Goal: Task Accomplishment & Management: Complete application form

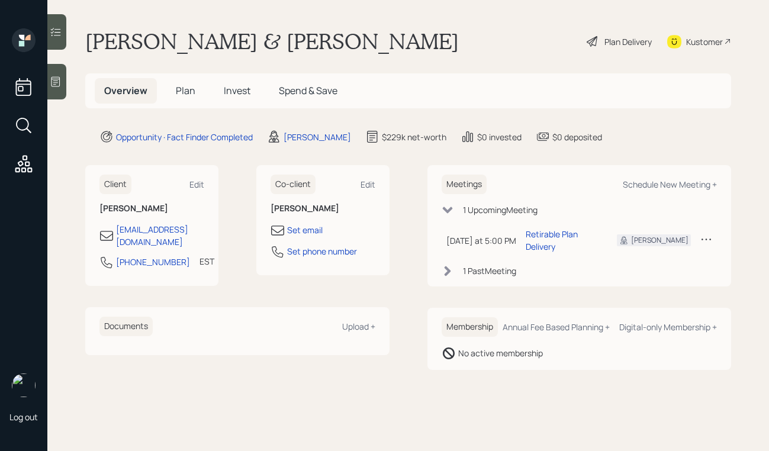
click at [622, 40] on div "Plan Delivery" at bounding box center [628, 42] width 47 height 12
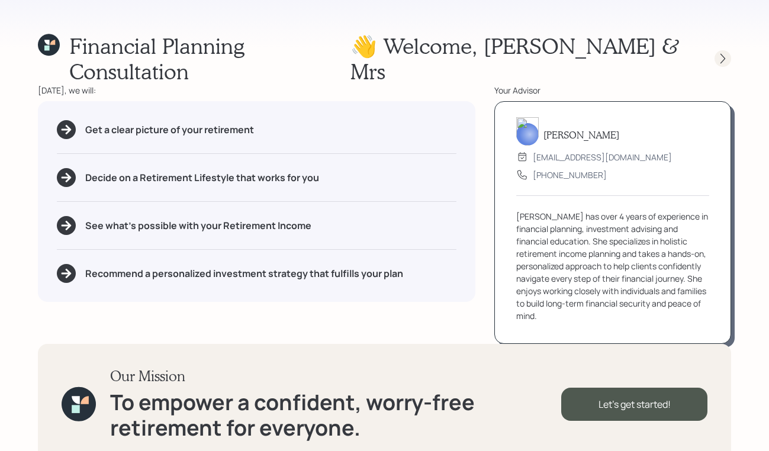
click at [717, 53] on icon at bounding box center [723, 59] width 12 height 12
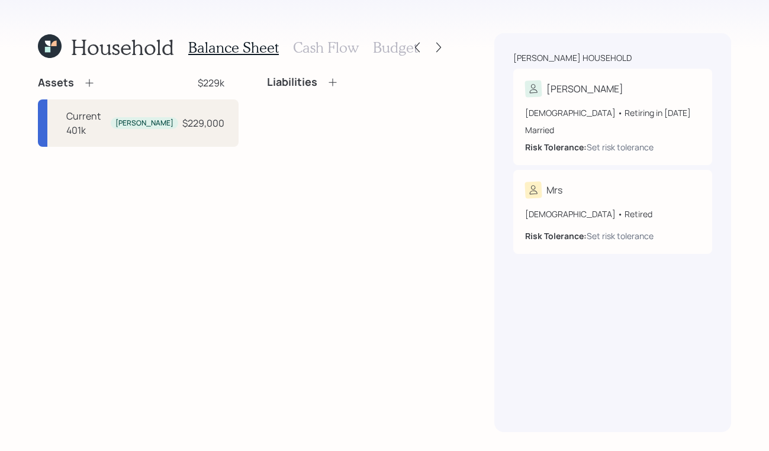
click at [46, 54] on icon at bounding box center [50, 46] width 24 height 24
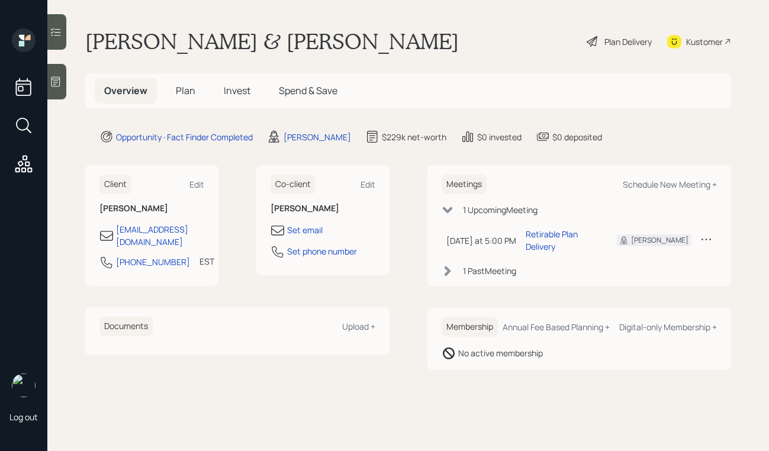
click at [54, 89] on div at bounding box center [56, 82] width 19 height 36
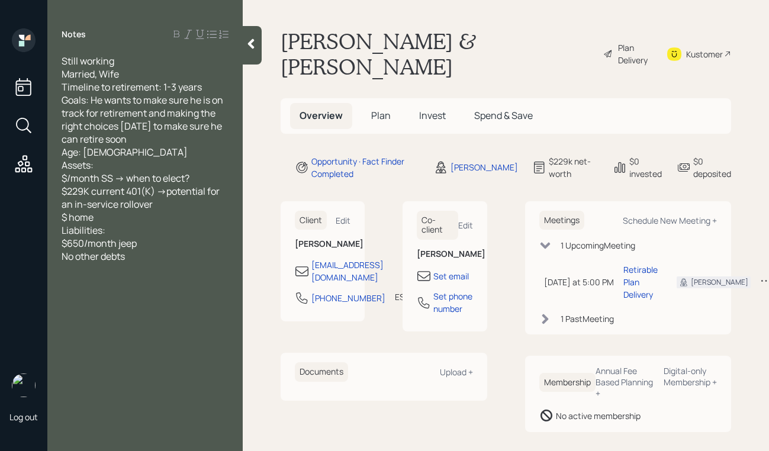
click at [258, 45] on div at bounding box center [252, 45] width 19 height 38
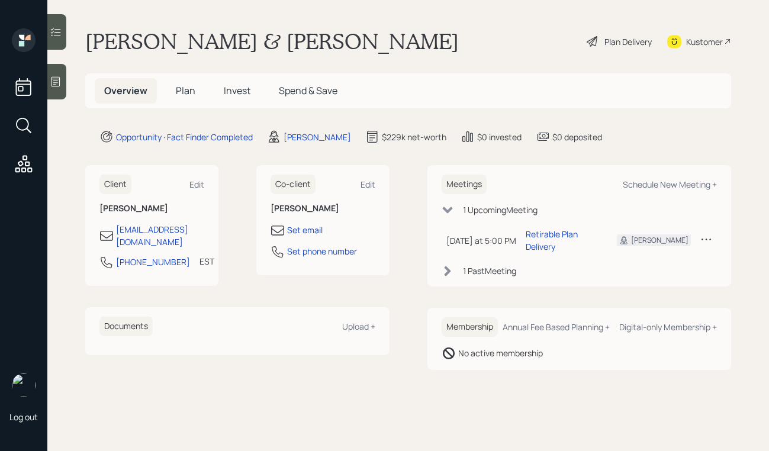
click at [613, 39] on div "Plan Delivery" at bounding box center [628, 42] width 47 height 12
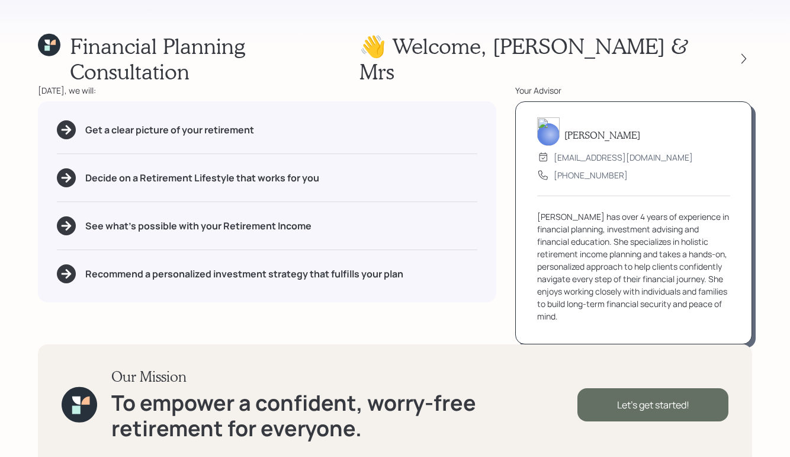
click at [636, 388] on div "Let's get started!" at bounding box center [652, 404] width 151 height 33
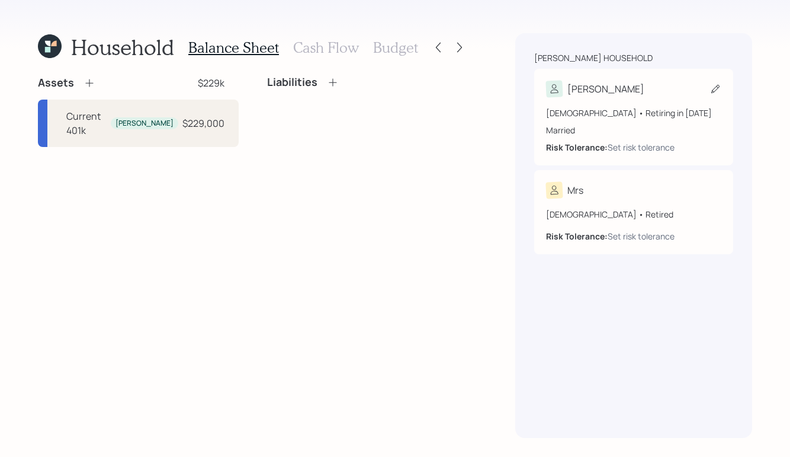
click at [622, 88] on div "[PERSON_NAME]" at bounding box center [633, 89] width 175 height 17
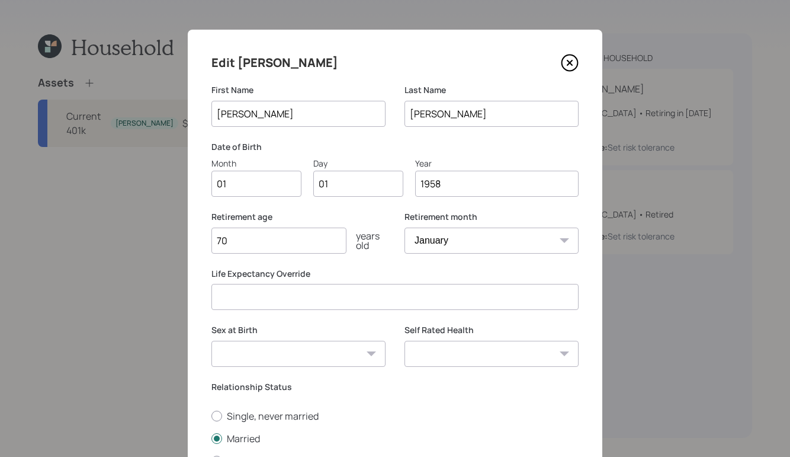
click at [259, 183] on input "01" at bounding box center [256, 184] width 90 height 26
type input "0"
type input "04"
type input "09"
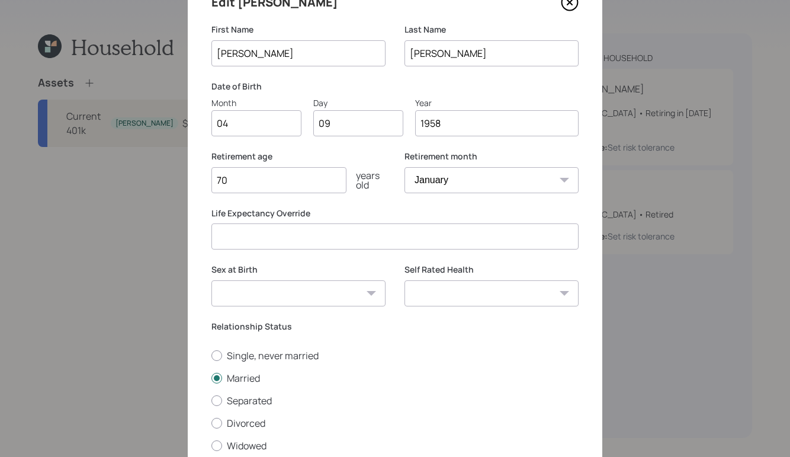
click at [364, 291] on select "[DEMOGRAPHIC_DATA] [DEMOGRAPHIC_DATA] Other / Prefer not to say" at bounding box center [298, 293] width 174 height 26
select select "[DEMOGRAPHIC_DATA]"
click at [211, 280] on select "[DEMOGRAPHIC_DATA] [DEMOGRAPHIC_DATA] Other / Prefer not to say" at bounding box center [298, 293] width 174 height 26
click at [509, 291] on select "Excellent Very Good Good Fair Poor" at bounding box center [491, 293] width 174 height 26
select select "very_good"
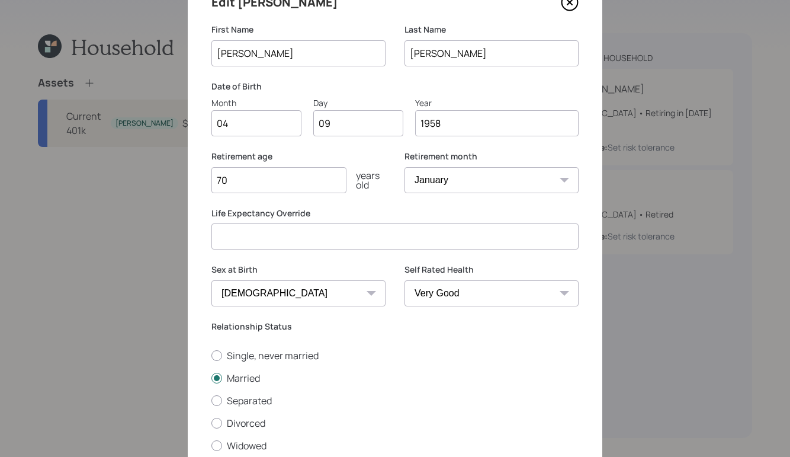
click at [404, 280] on select "Excellent Very Good Good Fair Poor" at bounding box center [491, 293] width 174 height 26
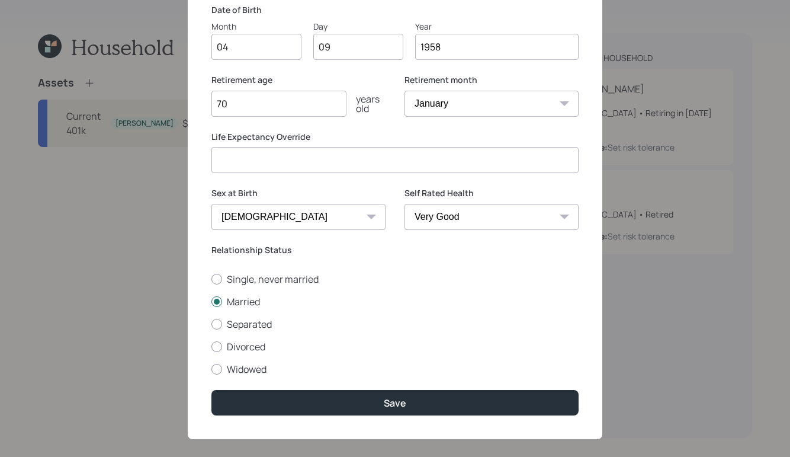
scroll to position [136, 0]
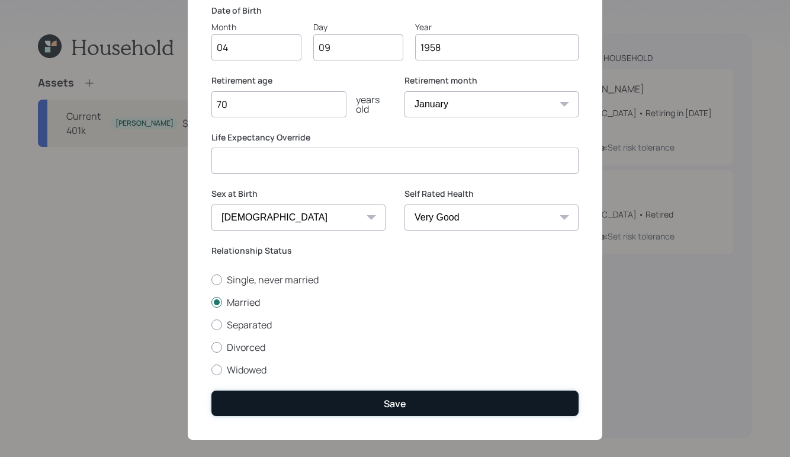
click at [394, 402] on div "Save" at bounding box center [395, 403] width 23 height 13
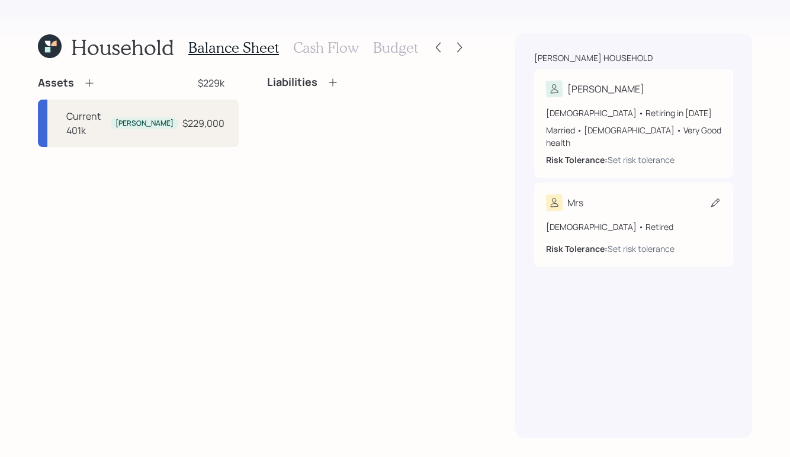
click at [622, 194] on div "Mrs" at bounding box center [633, 202] width 175 height 17
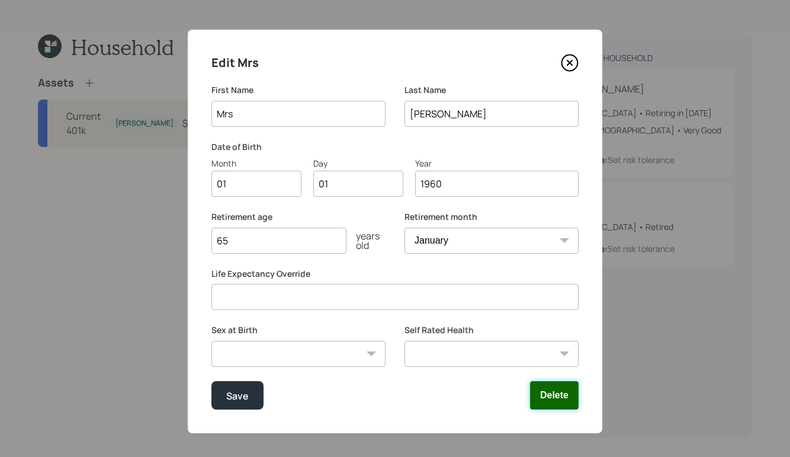
click at [553, 399] on button "Delete" at bounding box center [554, 395] width 49 height 28
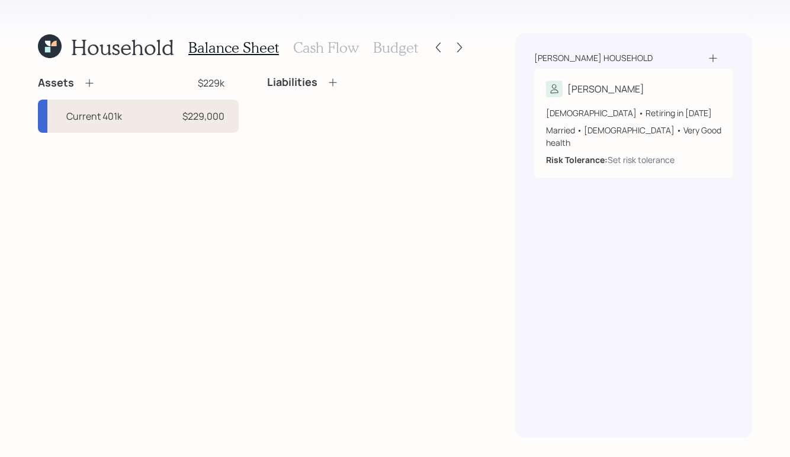
click at [148, 113] on div "Current 401k $229,000" at bounding box center [138, 115] width 201 height 33
select select "company_sponsored"
select select "balanced"
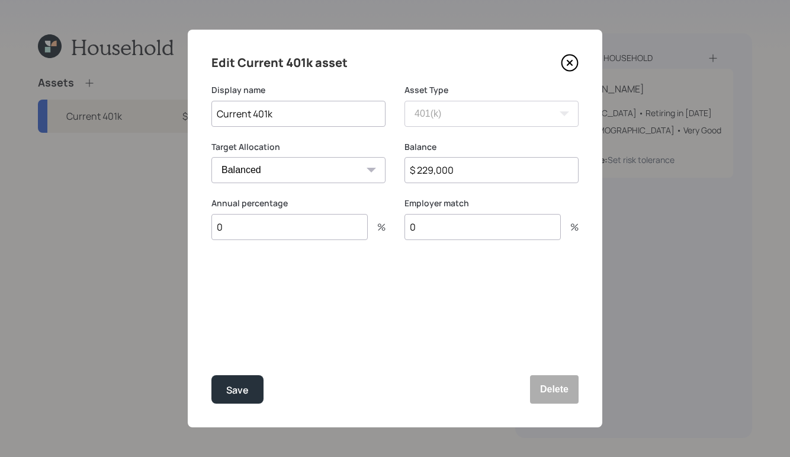
click at [297, 232] on input "0" at bounding box center [289, 227] width 156 height 26
click at [438, 225] on input "0" at bounding box center [482, 227] width 156 height 26
click at [250, 234] on input "14" at bounding box center [289, 227] width 156 height 26
type input "1"
type input "10"
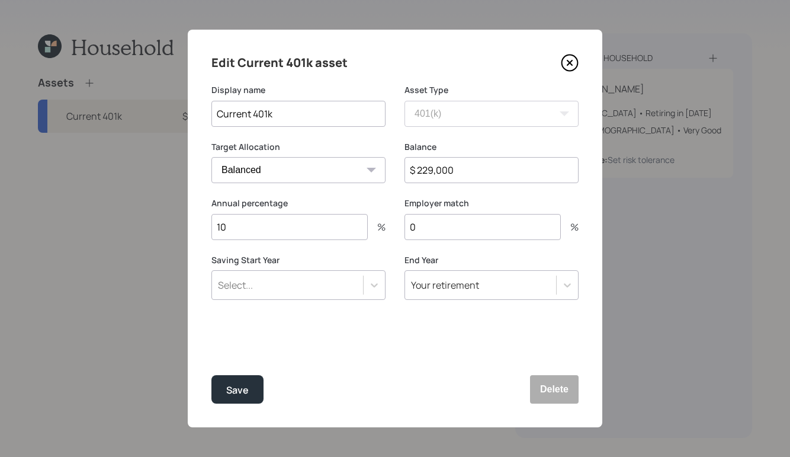
click at [475, 227] on input "0" at bounding box center [482, 227] width 156 height 26
type input "4.5"
click at [430, 375] on div "Save Delete" at bounding box center [394, 389] width 367 height 28
click at [227, 385] on div "Save" at bounding box center [237, 390] width 23 height 16
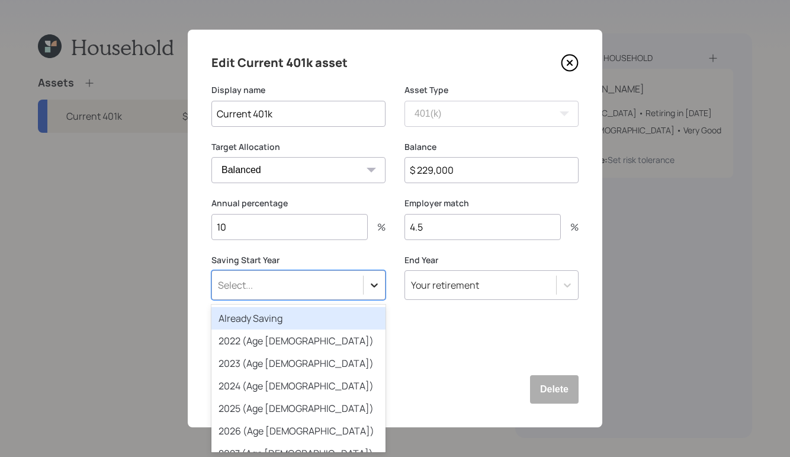
click at [369, 287] on icon at bounding box center [374, 285] width 12 height 12
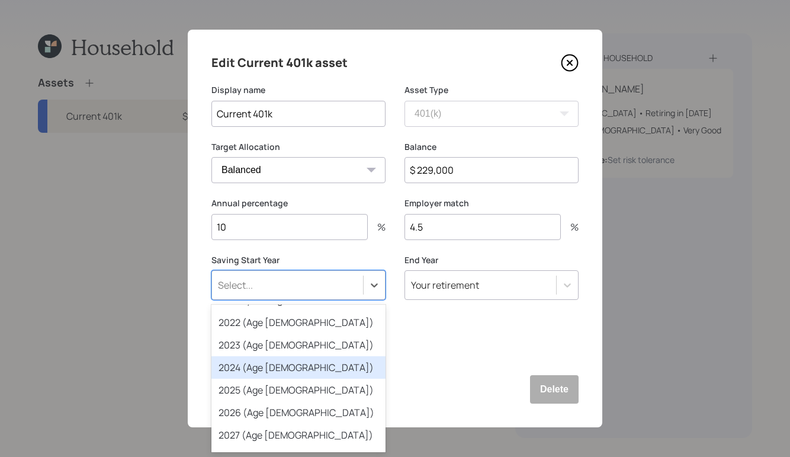
scroll to position [3, 0]
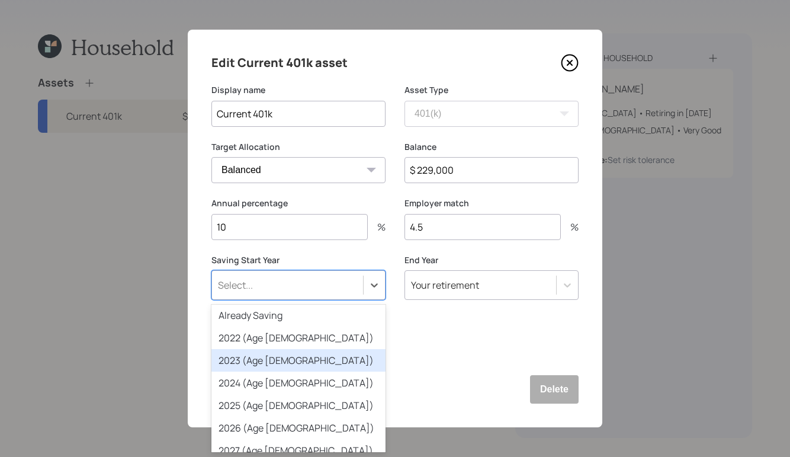
click at [291, 339] on div "2022 (Age [DEMOGRAPHIC_DATA])" at bounding box center [298, 337] width 174 height 23
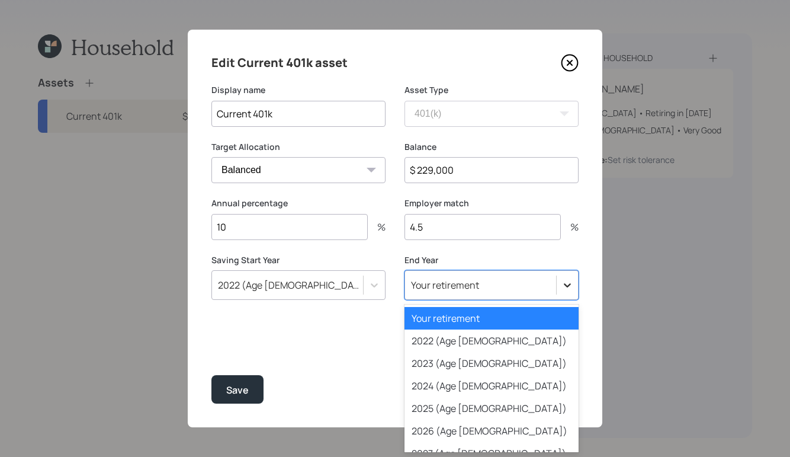
click at [564, 287] on icon at bounding box center [567, 285] width 12 height 12
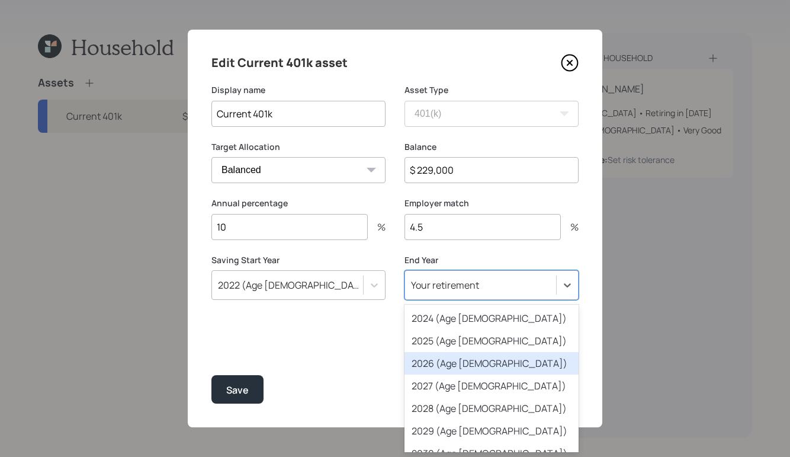
scroll to position [91, 0]
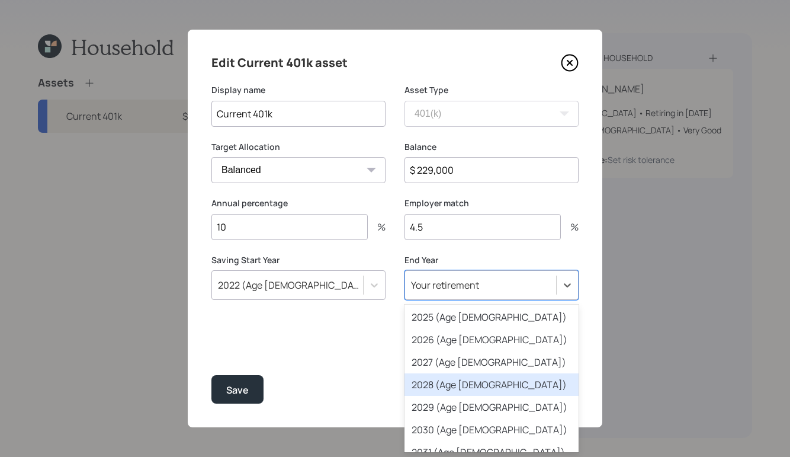
click at [461, 383] on div "2028 (Age [DEMOGRAPHIC_DATA])" at bounding box center [491, 384] width 174 height 23
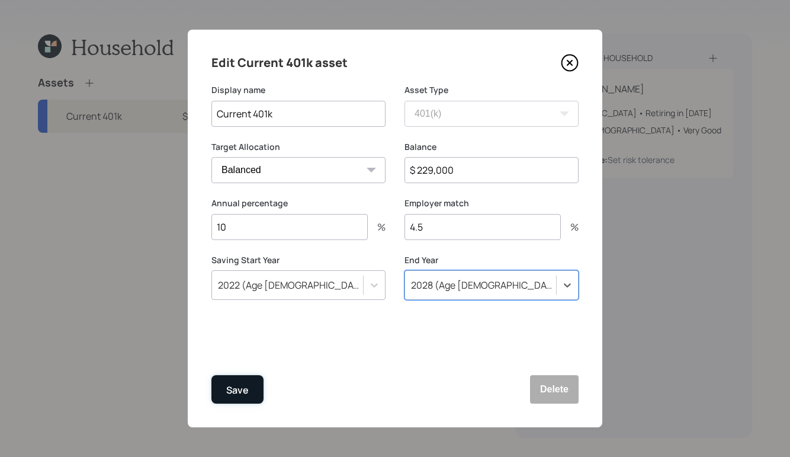
click at [230, 388] on div "Save" at bounding box center [237, 390] width 23 height 16
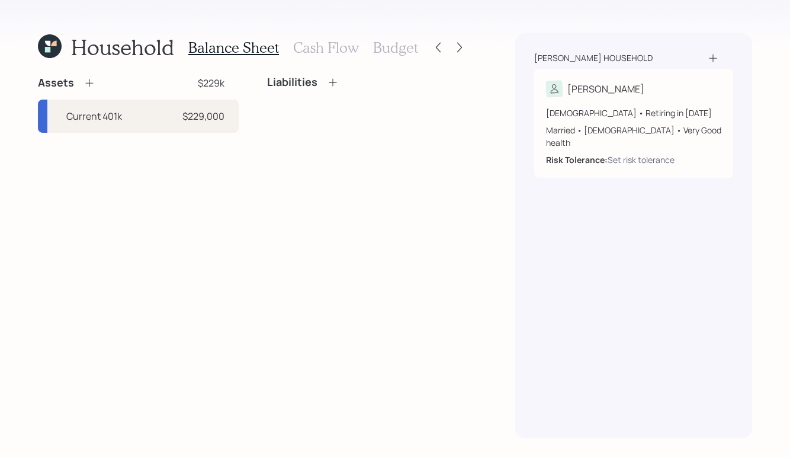
click at [86, 84] on icon at bounding box center [89, 83] width 12 height 12
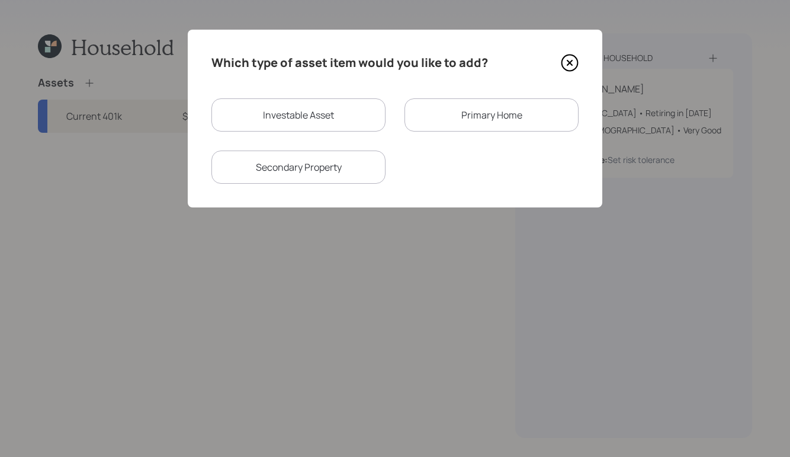
click at [323, 104] on div "Investable Asset" at bounding box center [298, 114] width 174 height 33
select select "taxable"
select select "balanced"
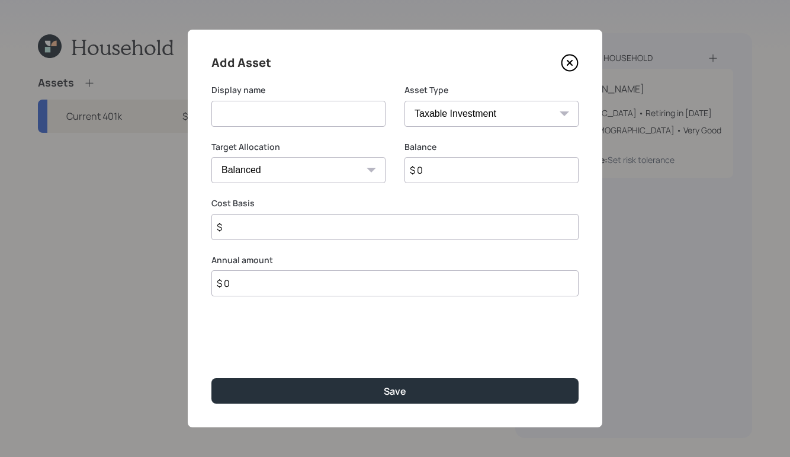
click at [323, 106] on input at bounding box center [298, 114] width 174 height 26
type input "Brokerage"
click at [461, 170] on input "$ 0" at bounding box center [491, 170] width 174 height 26
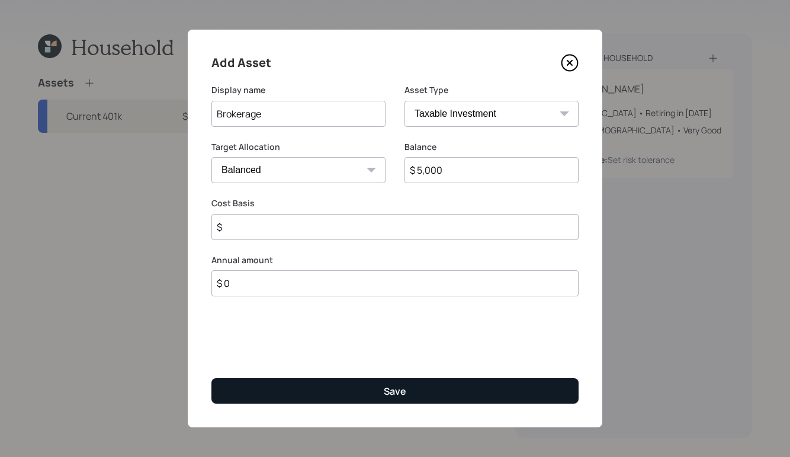
type input "$ 5,000"
click at [335, 397] on button "Save" at bounding box center [394, 390] width 367 height 25
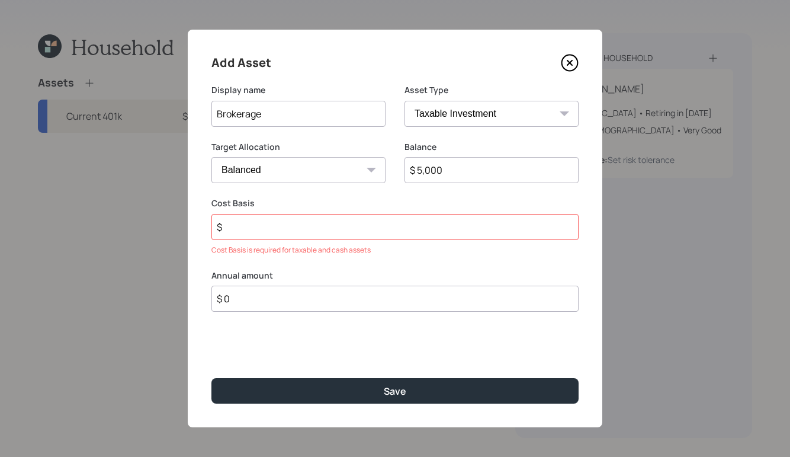
click at [316, 227] on input "$" at bounding box center [394, 227] width 367 height 26
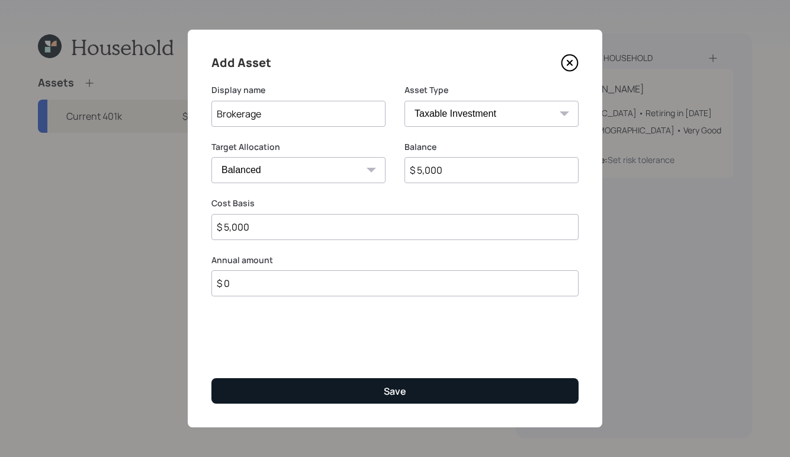
type input "$ 5,000"
click at [340, 386] on button "Save" at bounding box center [394, 390] width 367 height 25
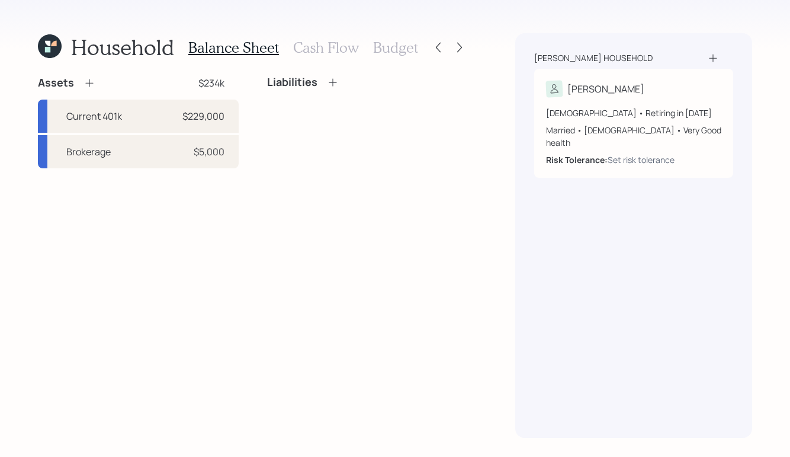
click at [85, 91] on div "Assets $234k Current 401k $229,000 Brokerage $5,000" at bounding box center [138, 122] width 201 height 92
click at [85, 85] on icon at bounding box center [89, 83] width 12 height 12
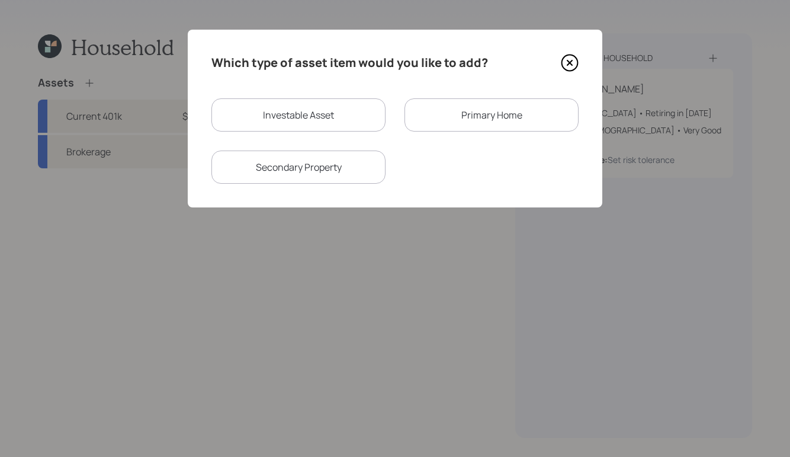
click at [317, 111] on div "Investable Asset" at bounding box center [298, 114] width 174 height 33
select select "taxable"
select select "balanced"
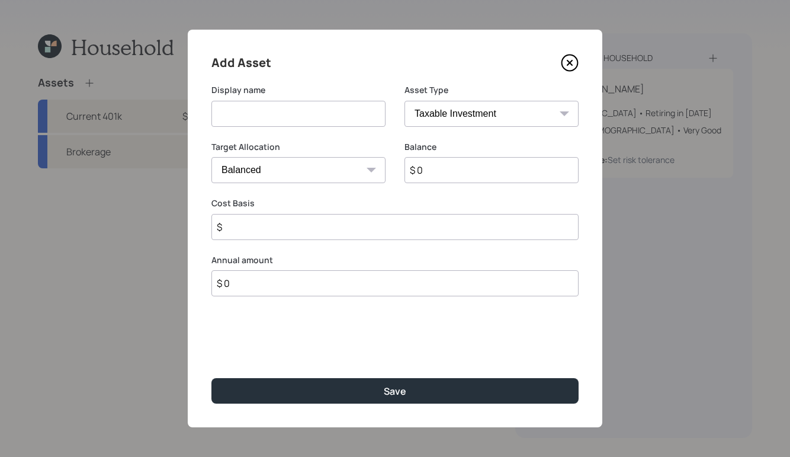
click at [316, 111] on input at bounding box center [298, 114] width 174 height 26
type input "Checking/savings"
click at [531, 108] on select "SEP [PERSON_NAME] IRA 401(k) [PERSON_NAME] 401(k) 403(b) [PERSON_NAME] 403(b) 4…" at bounding box center [491, 114] width 174 height 26
select select "cash"
click at [404, 101] on select "SEP [PERSON_NAME] IRA 401(k) [PERSON_NAME] 401(k) 403(b) [PERSON_NAME] 403(b) 4…" at bounding box center [491, 114] width 174 height 26
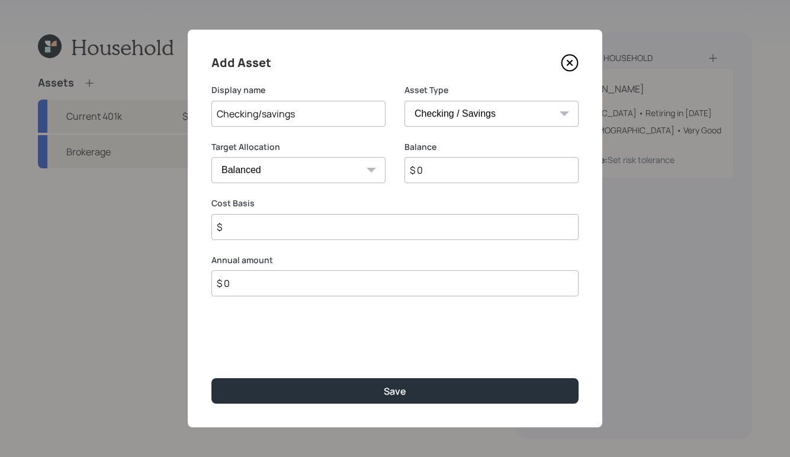
type input "$"
click at [317, 175] on input "$ 0" at bounding box center [394, 170] width 367 height 26
type input "$"
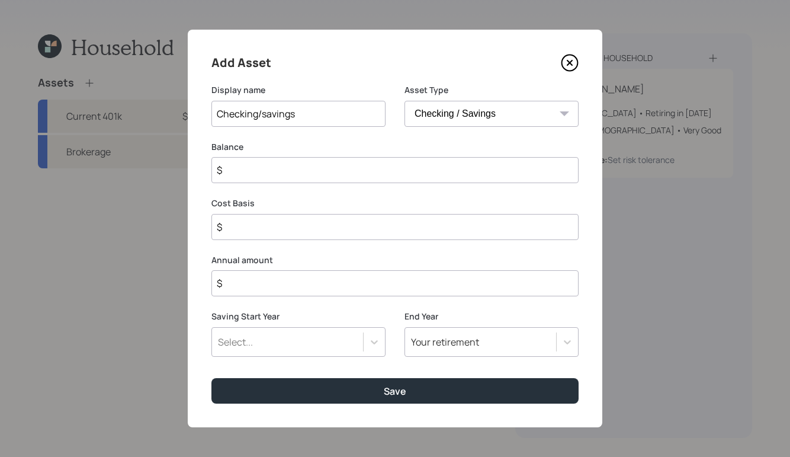
type input "$ 9"
type input "$ 90"
type input "$ 900"
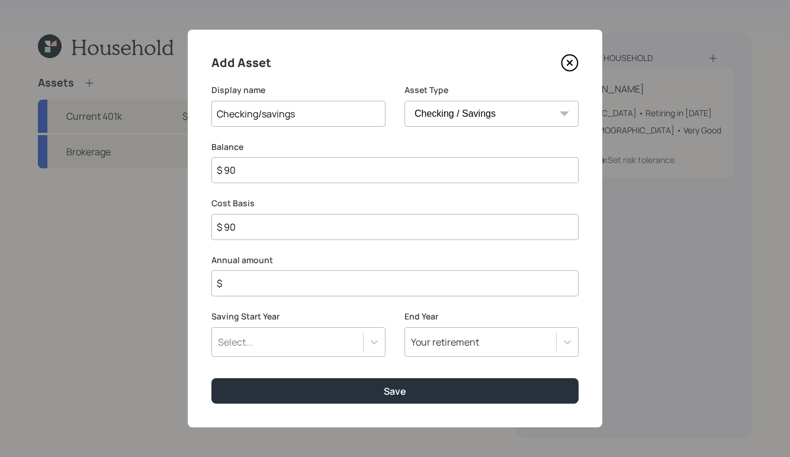
type input "$ 900"
type input "$ 9,000"
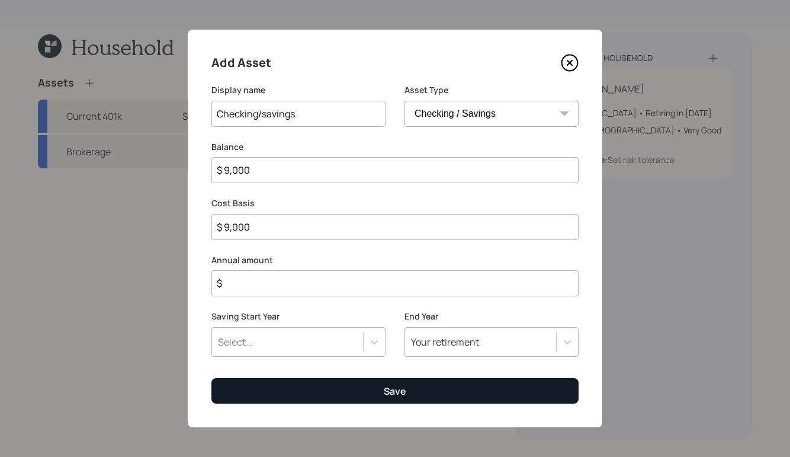
type input "$ 9,000"
click at [376, 387] on button "Save" at bounding box center [394, 390] width 367 height 25
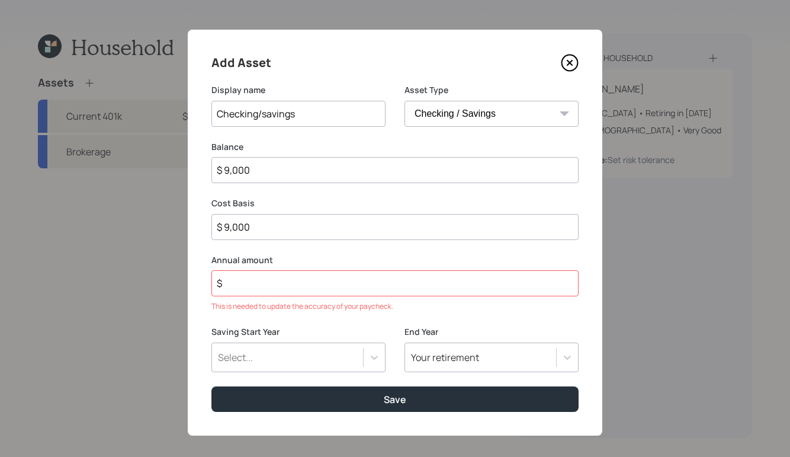
click at [276, 281] on input "$" at bounding box center [394, 283] width 367 height 26
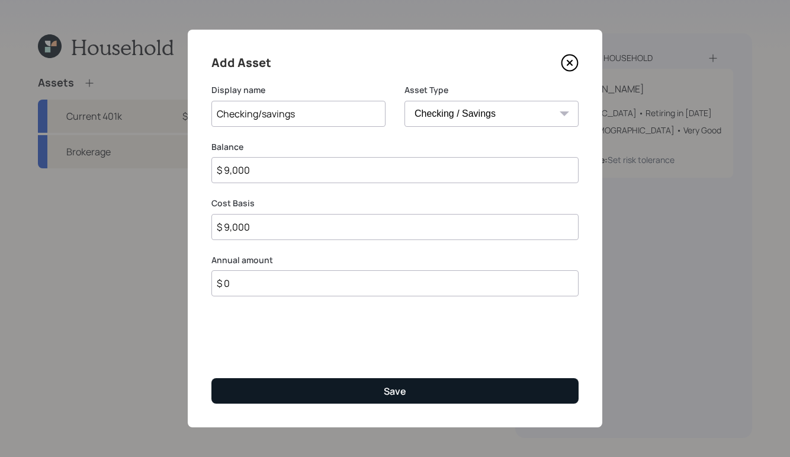
type input "$ 0"
click at [394, 385] on div "Save" at bounding box center [395, 390] width 23 height 13
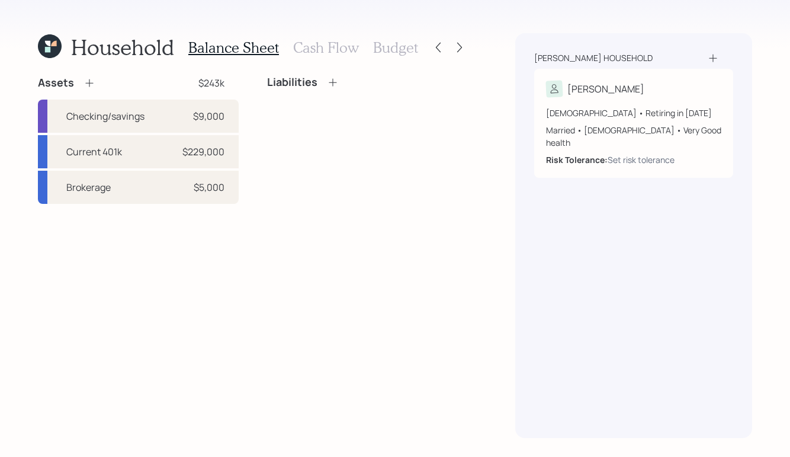
click at [82, 81] on div "Assets" at bounding box center [66, 83] width 57 height 14
click at [88, 81] on icon at bounding box center [89, 83] width 12 height 12
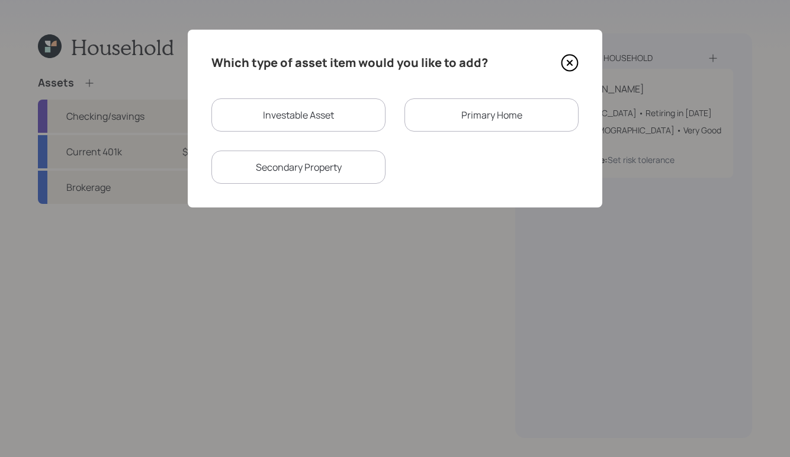
click at [467, 105] on div "Primary Home" at bounding box center [491, 114] width 174 height 33
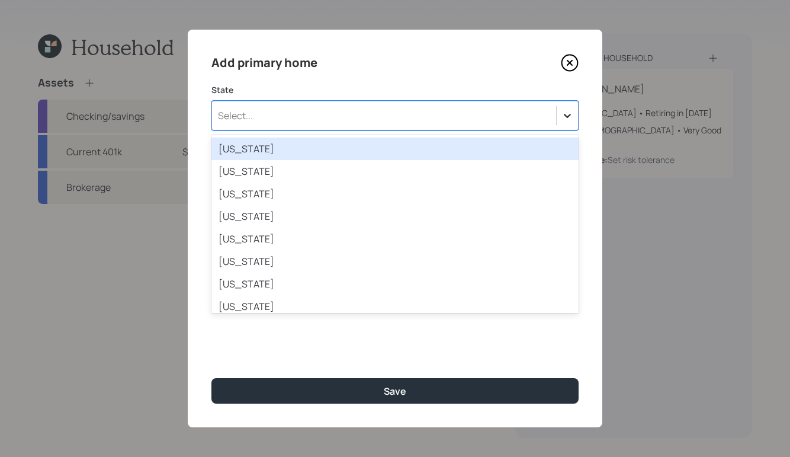
click at [565, 115] on icon at bounding box center [567, 116] width 7 height 4
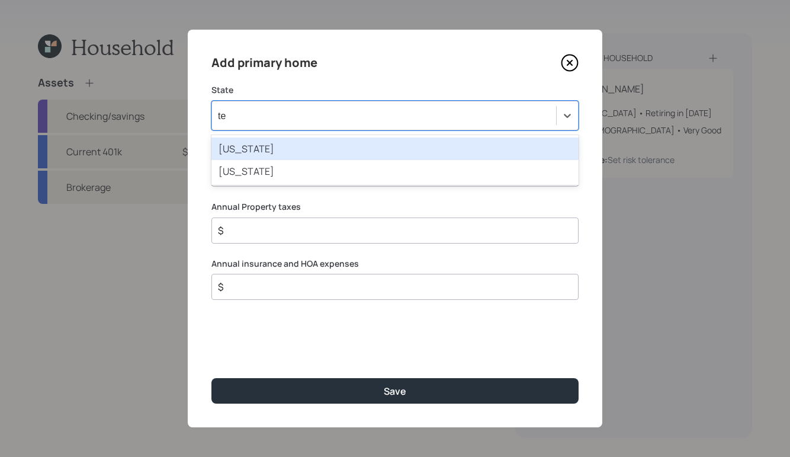
type input "ten"
click at [367, 143] on div "[US_STATE]" at bounding box center [394, 148] width 367 height 23
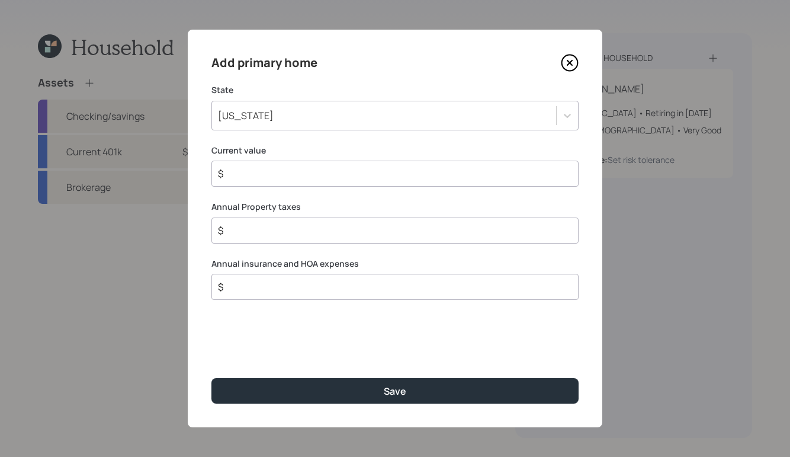
click at [338, 167] on input "$" at bounding box center [390, 173] width 347 height 14
type input "$ 200,000"
click at [255, 234] on input "$" at bounding box center [390, 230] width 347 height 14
type input "$ 1,000"
click at [288, 286] on input "$" at bounding box center [390, 286] width 347 height 14
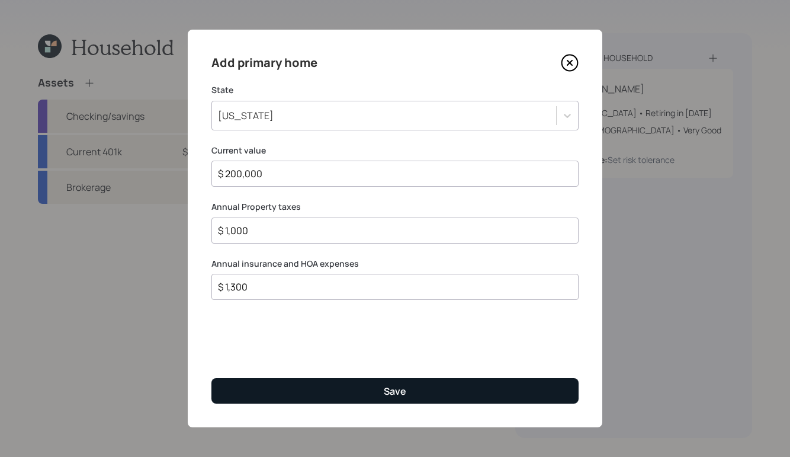
type input "$ 1,300"
click at [428, 391] on button "Save" at bounding box center [394, 390] width 367 height 25
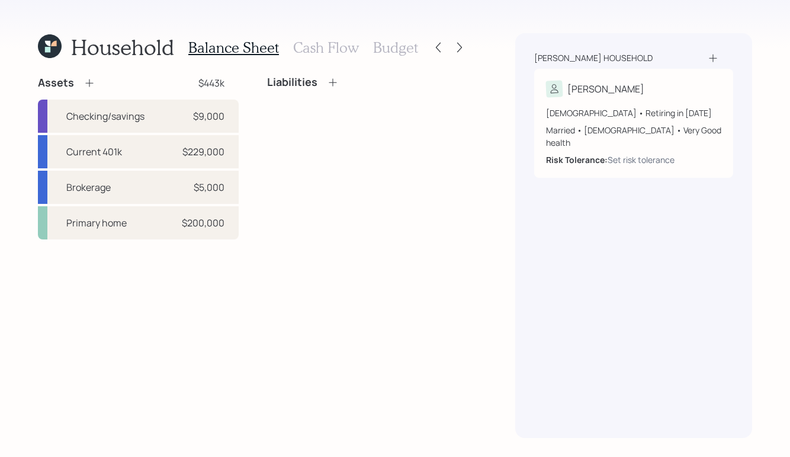
click at [335, 83] on icon at bounding box center [333, 82] width 12 height 12
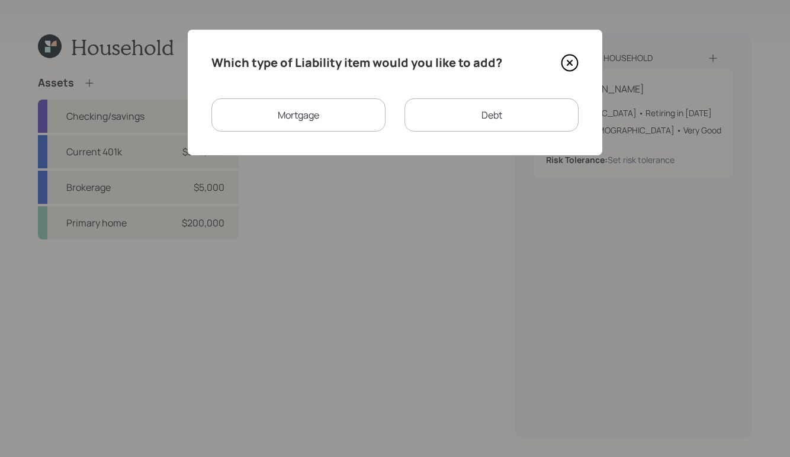
click at [467, 120] on div "Debt" at bounding box center [491, 114] width 174 height 33
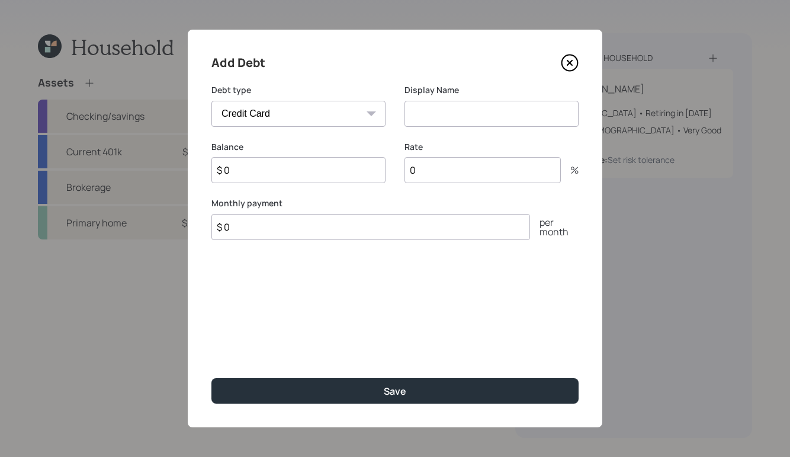
click at [332, 107] on select "Car Credit Card Medical Student Other" at bounding box center [298, 114] width 174 height 26
select select "car"
click at [211, 101] on select "Car Credit Card Medical Student Other" at bounding box center [298, 114] width 174 height 26
click at [457, 113] on input at bounding box center [491, 114] width 174 height 26
type input "Car loan"
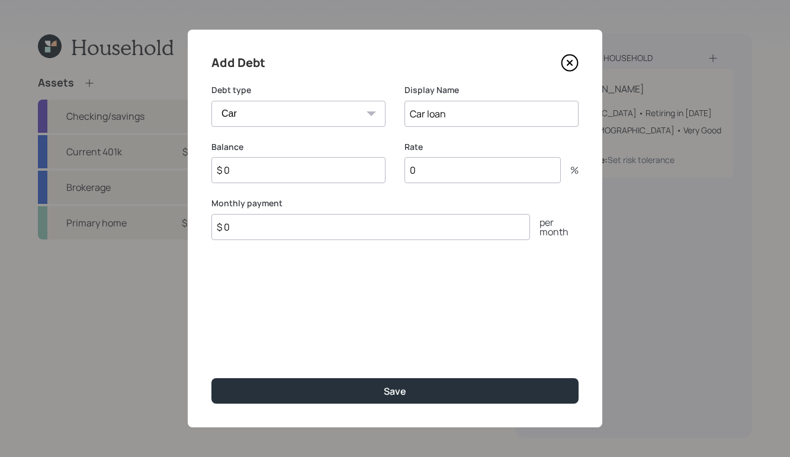
click at [303, 238] on input "$ 0" at bounding box center [370, 227] width 319 height 26
type input "$ 650"
click at [250, 172] on input "$ 0" at bounding box center [298, 170] width 174 height 26
type input "$ 37,000"
click at [446, 170] on input "0" at bounding box center [482, 170] width 156 height 26
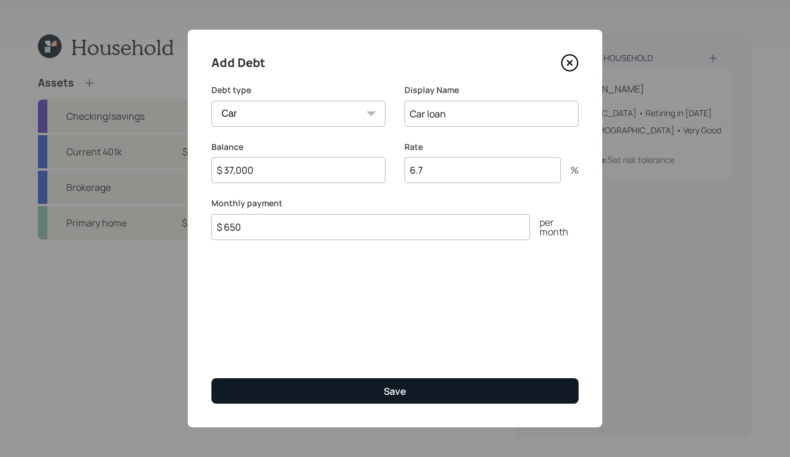
type input "6.7"
click at [346, 388] on button "Save" at bounding box center [394, 390] width 367 height 25
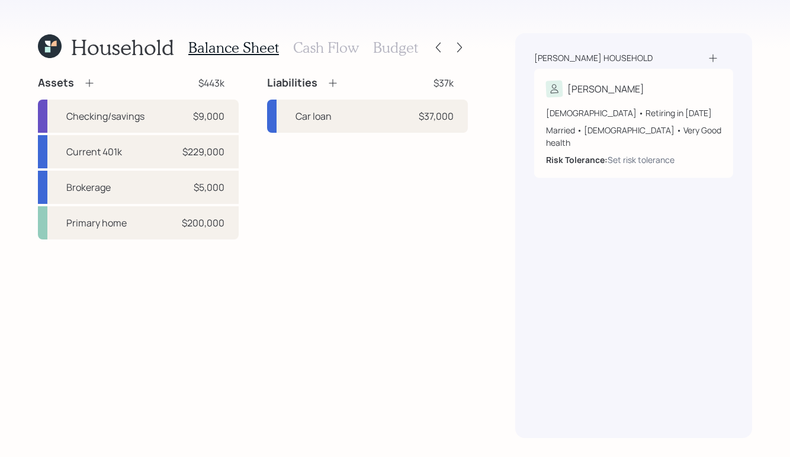
click at [324, 52] on h3 "Cash Flow" at bounding box center [326, 47] width 66 height 17
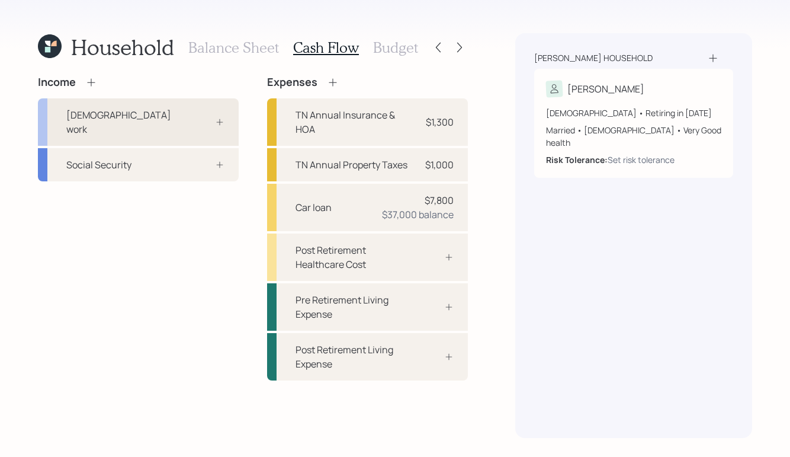
click at [217, 117] on icon at bounding box center [219, 121] width 9 height 9
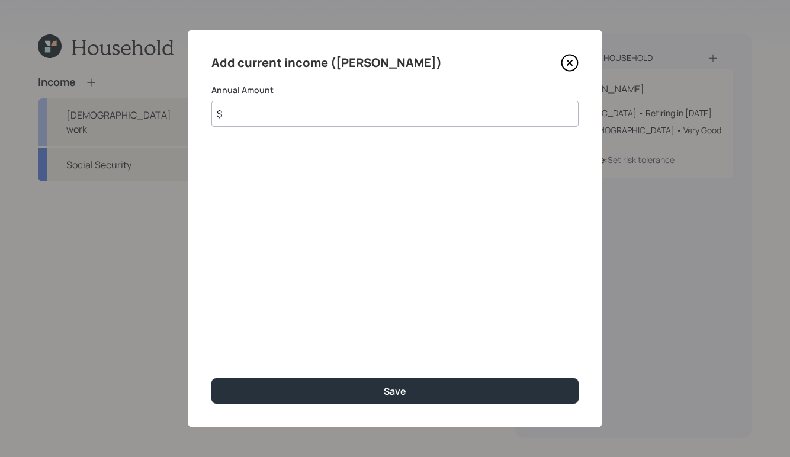
click at [282, 122] on input "$" at bounding box center [394, 114] width 367 height 26
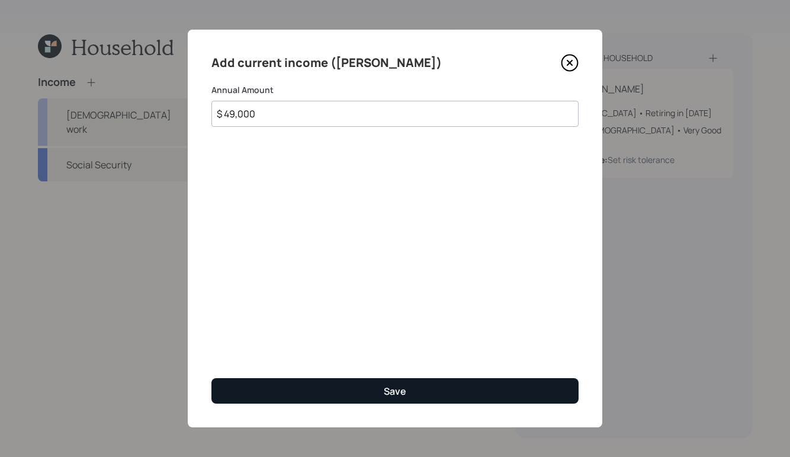
type input "$ 49,000"
click at [394, 387] on div "Save" at bounding box center [395, 390] width 23 height 13
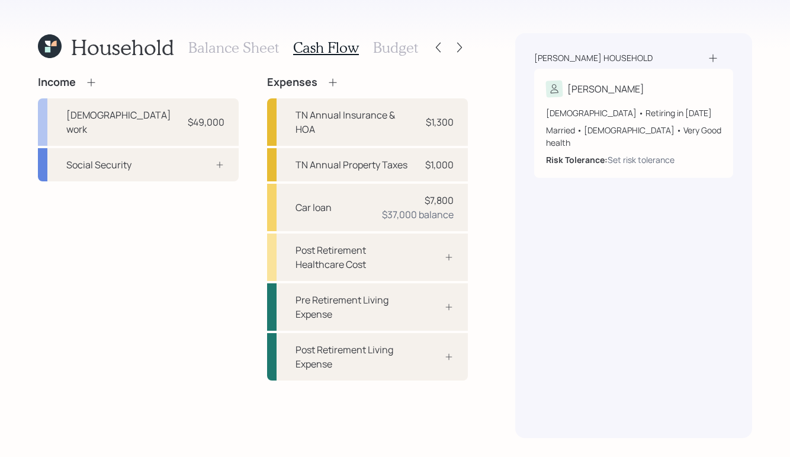
click at [89, 79] on icon at bounding box center [91, 82] width 12 height 12
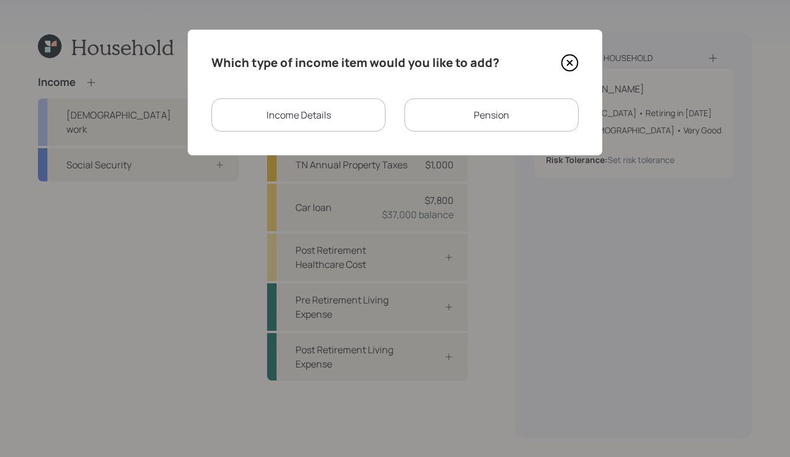
click at [502, 112] on div "Pension" at bounding box center [491, 114] width 174 height 33
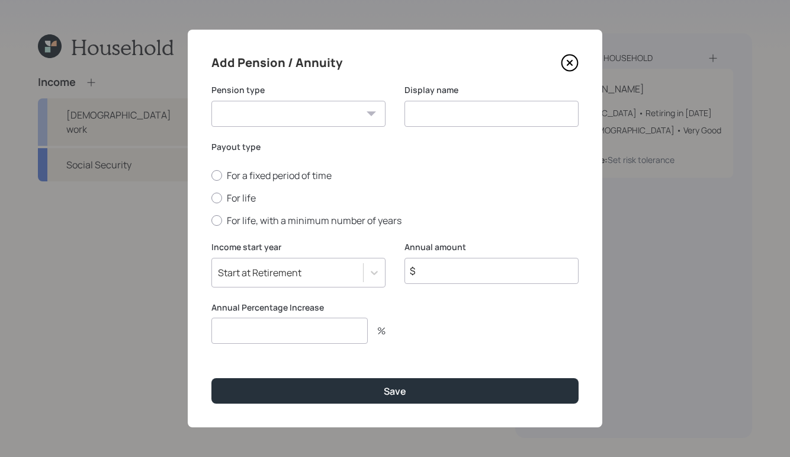
click at [353, 113] on select "Pension Annuity" at bounding box center [298, 114] width 174 height 26
select select "pension"
click at [211, 101] on select "Pension Annuity" at bounding box center [298, 114] width 174 height 26
click at [462, 278] on input "$" at bounding box center [491, 271] width 174 height 26
type input "$ 2,100"
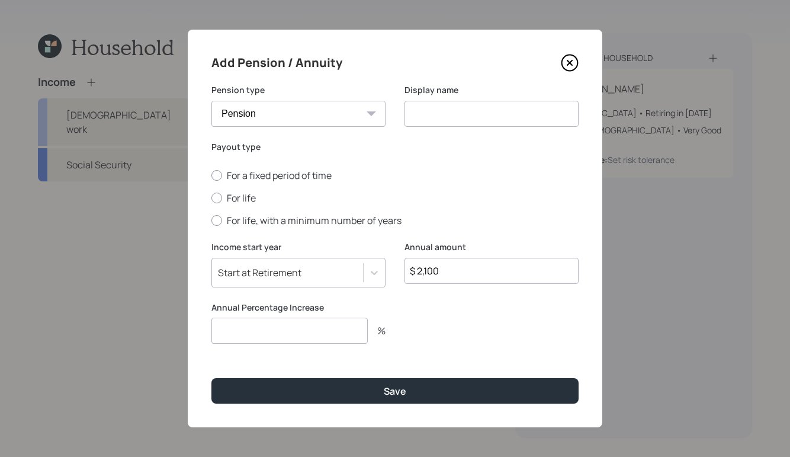
click at [487, 114] on input at bounding box center [491, 114] width 174 height 26
type input "VA pension"
click at [214, 194] on div at bounding box center [216, 197] width 11 height 11
click at [211, 198] on input "For life" at bounding box center [211, 198] width 1 height 1
radio input "true"
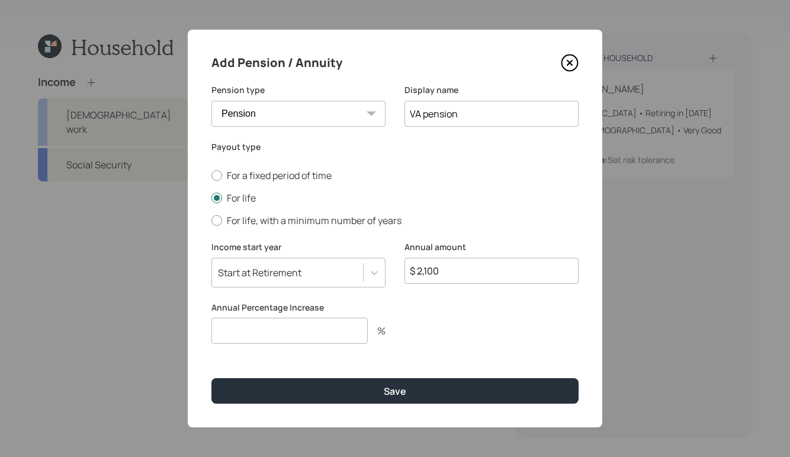
click at [334, 335] on input "number" at bounding box center [289, 330] width 156 height 26
type input "1"
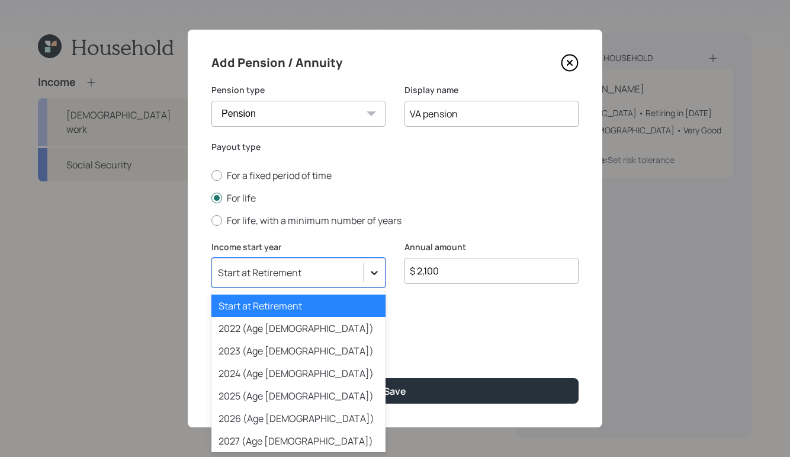
click at [378, 271] on icon at bounding box center [374, 272] width 12 height 12
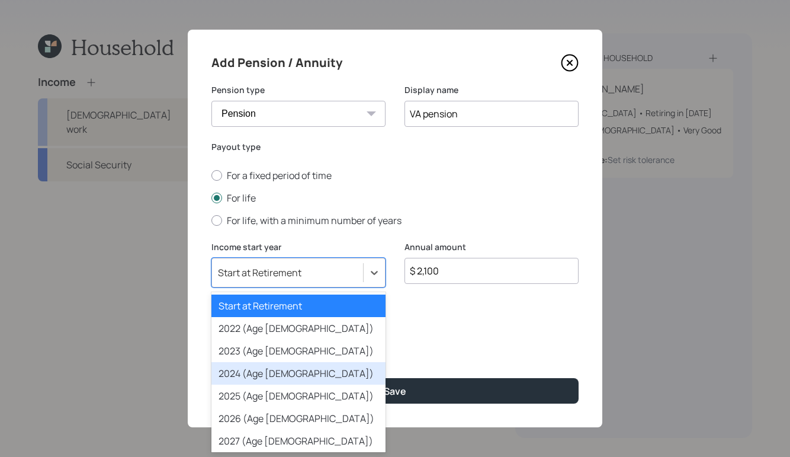
click at [304, 377] on div "2024 (Age [DEMOGRAPHIC_DATA])" at bounding box center [298, 373] width 174 height 23
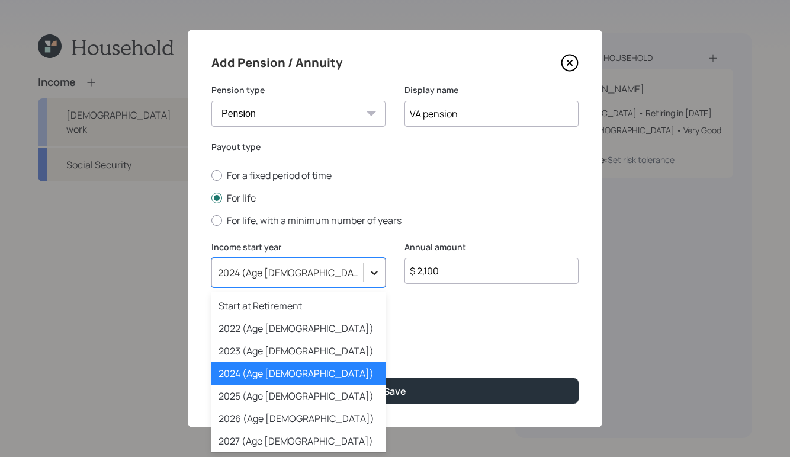
click at [376, 266] on icon at bounding box center [374, 272] width 12 height 12
click at [289, 394] on div "2025 (Age [DEMOGRAPHIC_DATA])" at bounding box center [298, 395] width 174 height 23
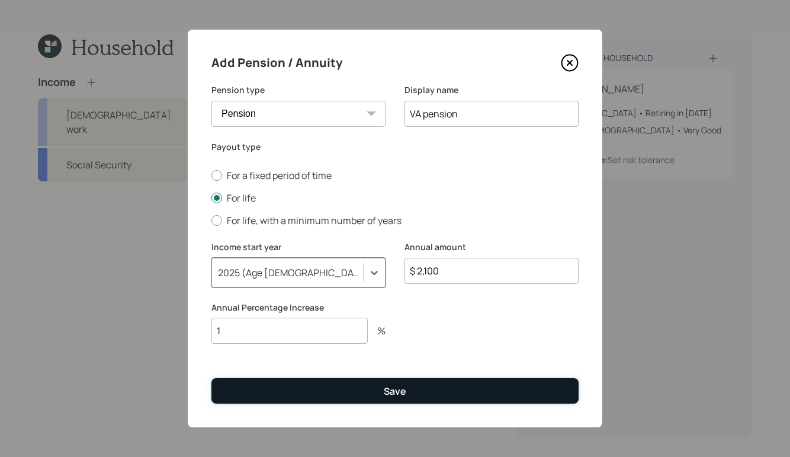
click at [406, 394] on button "Save" at bounding box center [394, 390] width 367 height 25
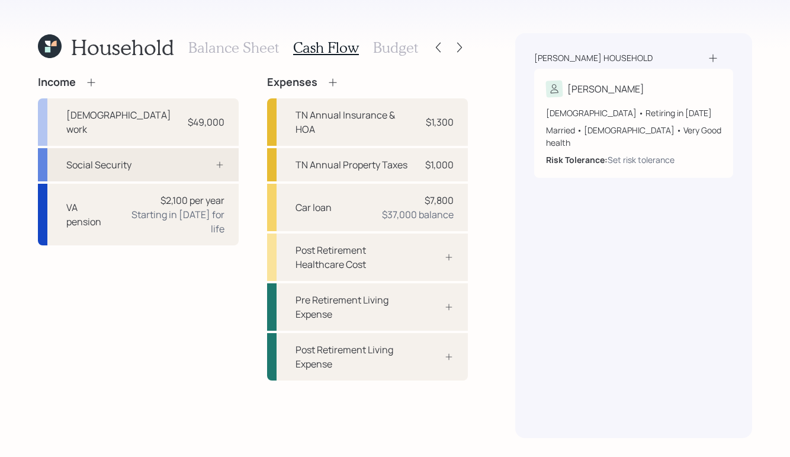
click at [216, 160] on icon at bounding box center [219, 164] width 9 height 9
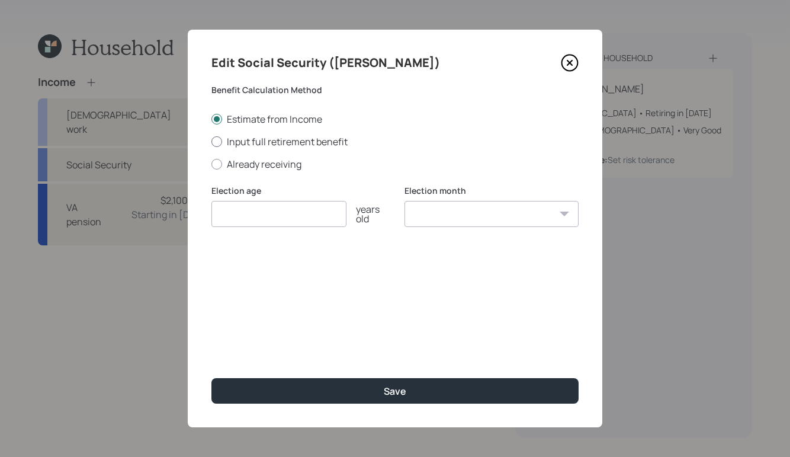
click at [217, 144] on div at bounding box center [216, 141] width 11 height 11
click at [211, 142] on input "Input full retirement benefit" at bounding box center [211, 141] width 1 height 1
radio input "true"
click at [322, 268] on input "$" at bounding box center [394, 271] width 367 height 26
type input "$ 2,494"
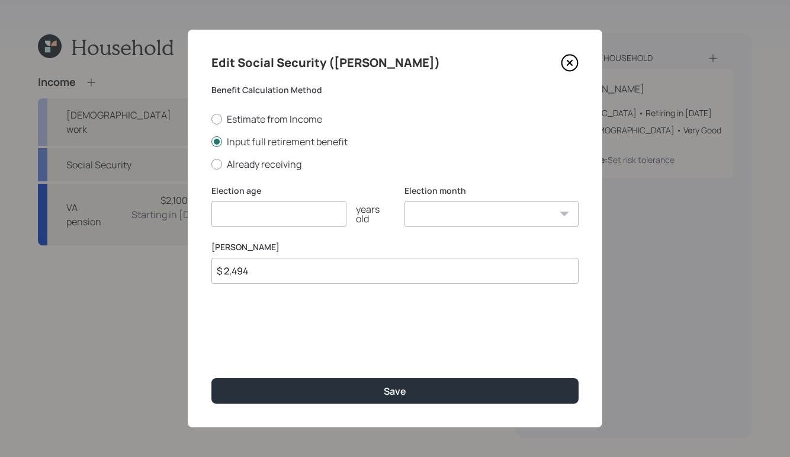
click at [259, 208] on input "number" at bounding box center [278, 214] width 135 height 26
type input "70"
click at [520, 214] on select "January February March April May June July August September October November De…" at bounding box center [491, 214] width 174 height 26
select select "1"
click at [404, 201] on select "January February March April May June July August September October November De…" at bounding box center [491, 214] width 174 height 26
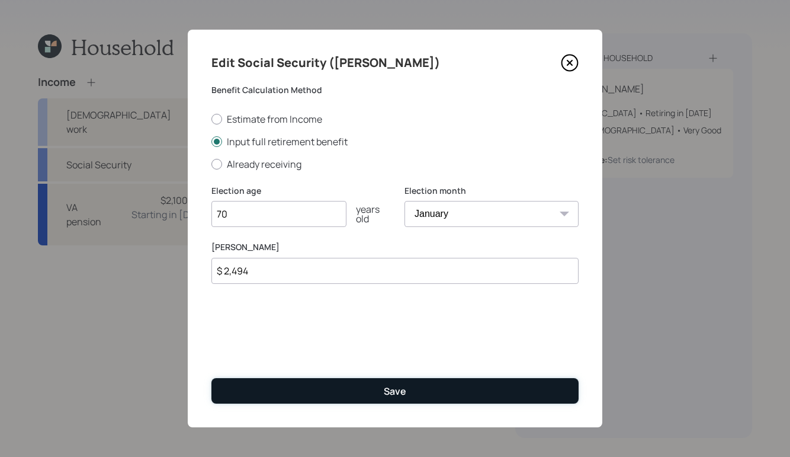
click at [387, 398] on button "Save" at bounding box center [394, 390] width 367 height 25
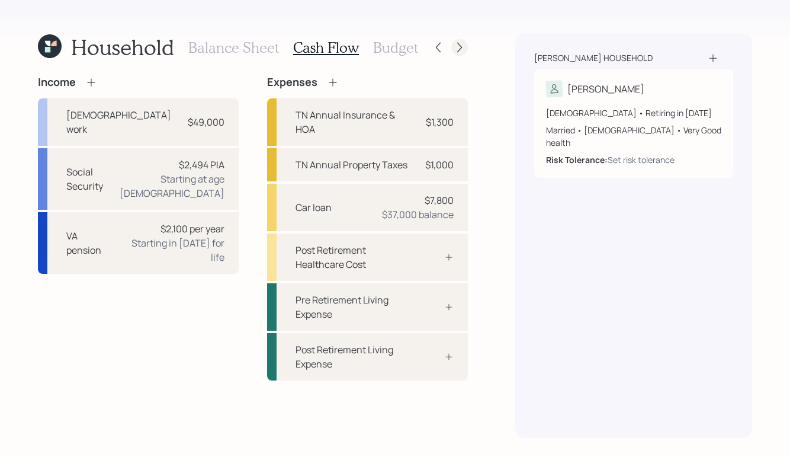
click at [455, 48] on icon at bounding box center [460, 47] width 12 height 12
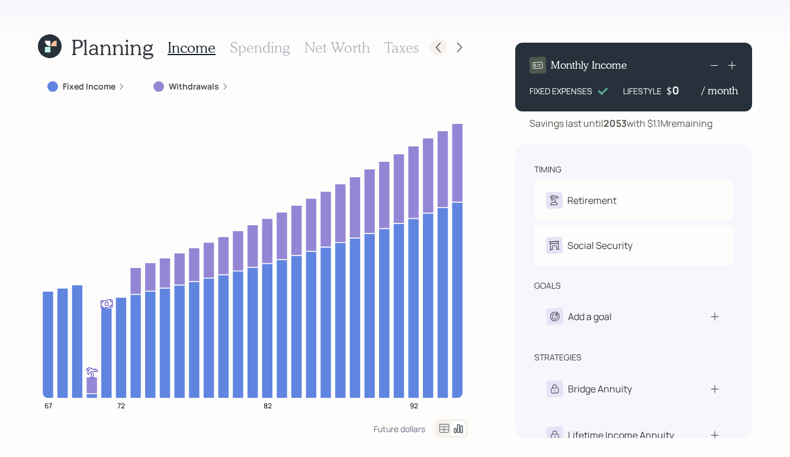
click at [440, 47] on icon at bounding box center [438, 47] width 12 height 12
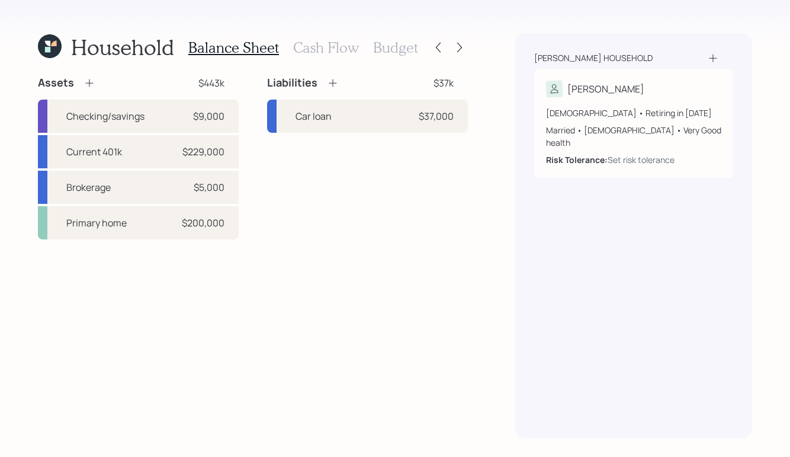
click at [387, 47] on h3 "Budget" at bounding box center [395, 47] width 45 height 17
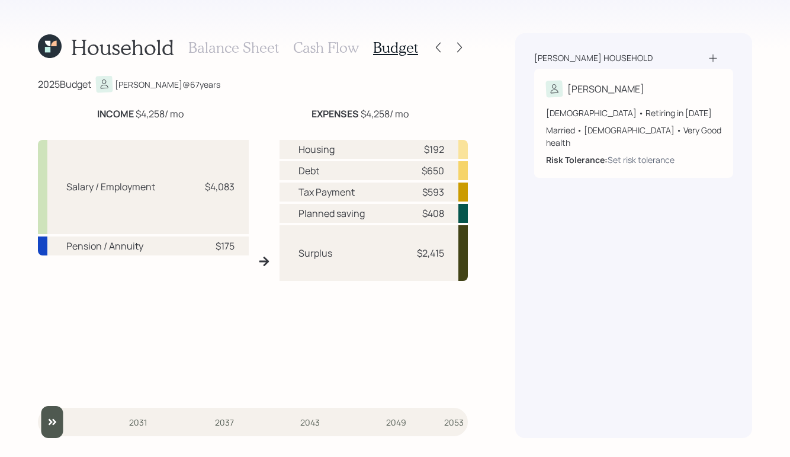
click at [327, 47] on h3 "Cash Flow" at bounding box center [326, 47] width 66 height 17
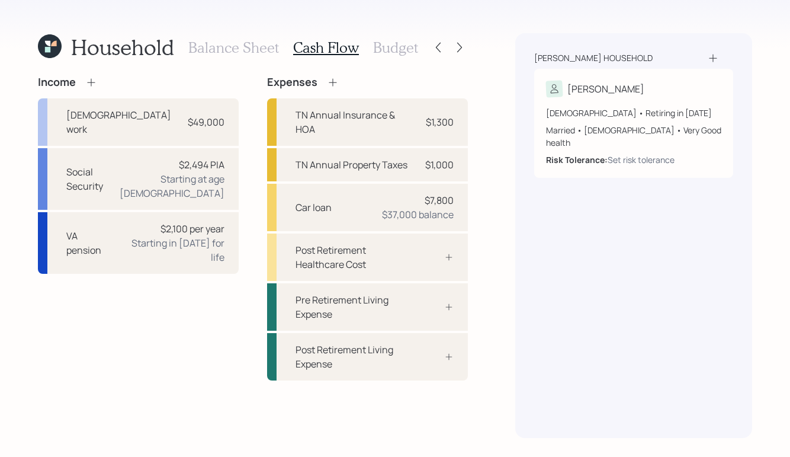
click at [400, 53] on h3 "Budget" at bounding box center [395, 47] width 45 height 17
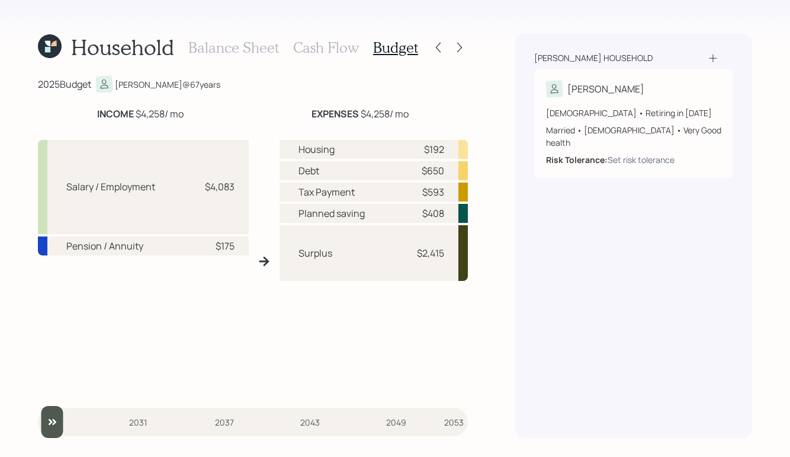
click at [237, 56] on div "Balance Sheet Cash Flow Budget" at bounding box center [303, 47] width 230 height 28
click at [237, 52] on h3 "Balance Sheet" at bounding box center [233, 47] width 91 height 17
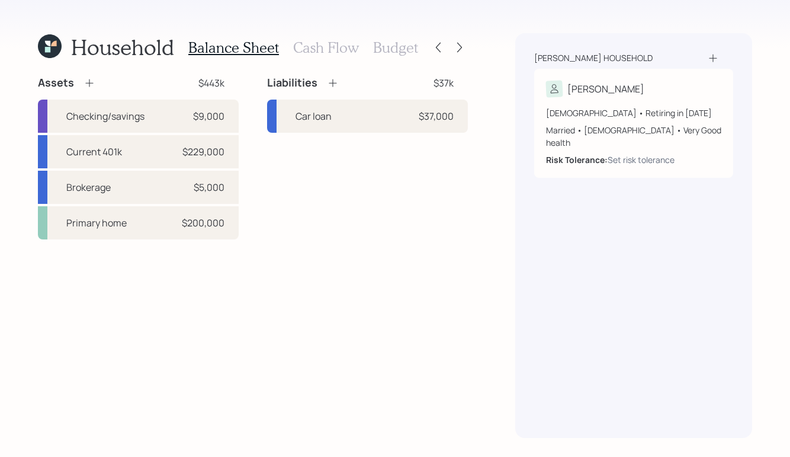
click at [395, 52] on h3 "Budget" at bounding box center [395, 47] width 45 height 17
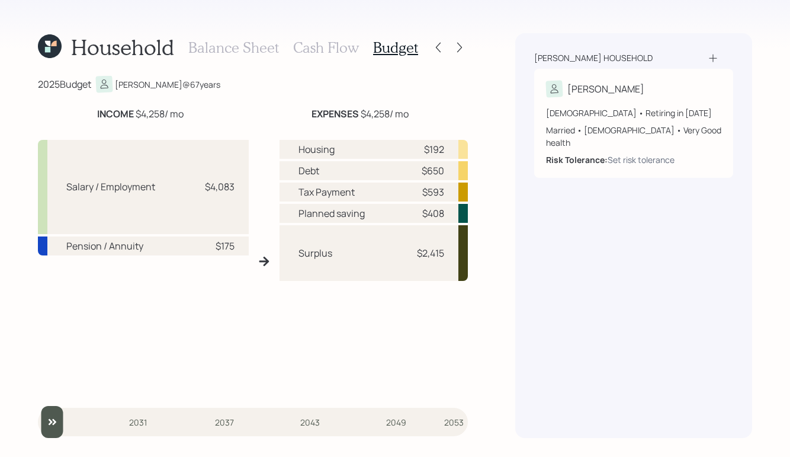
click at [304, 40] on h3 "Cash Flow" at bounding box center [326, 47] width 66 height 17
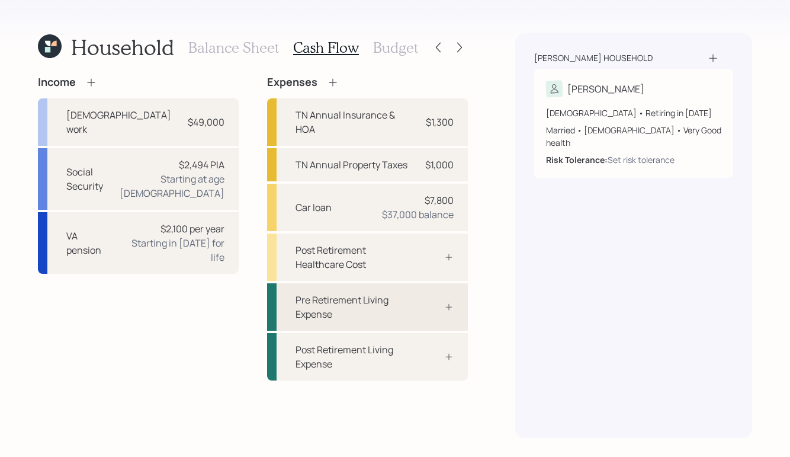
click at [406, 306] on div "Pre Retirement Living Expense" at bounding box center [351, 307] width 113 height 28
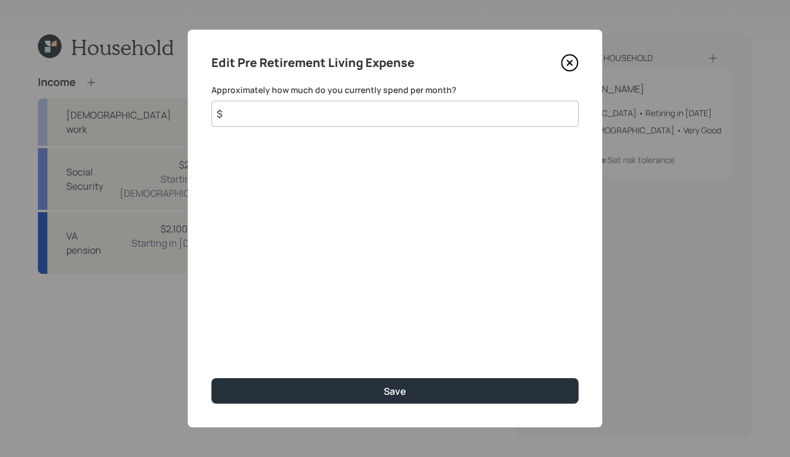
click at [277, 120] on input "$" at bounding box center [394, 114] width 367 height 26
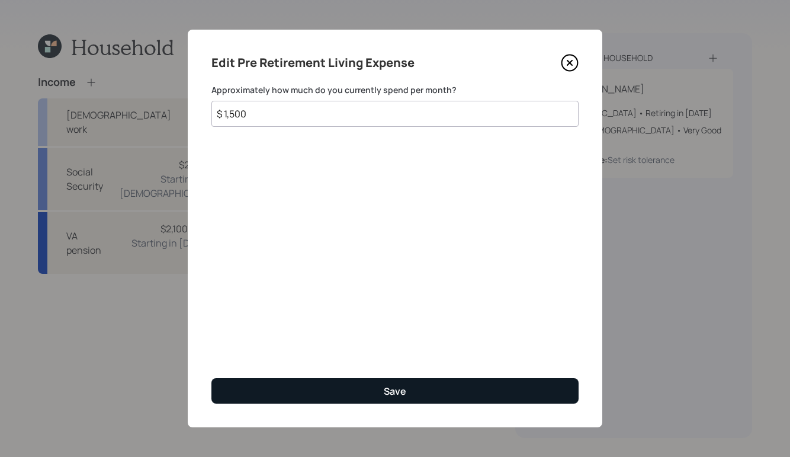
type input "$ 1,500"
click at [407, 389] on button "Save" at bounding box center [394, 390] width 367 height 25
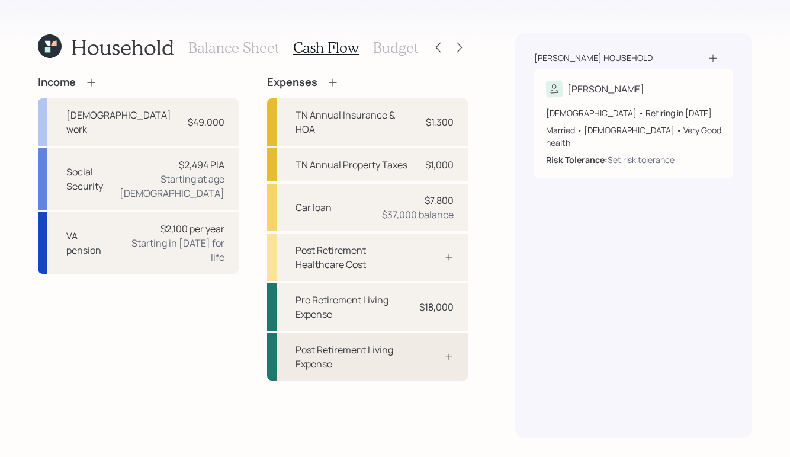
click at [356, 360] on div "Post Retirement Living Expense" at bounding box center [351, 356] width 113 height 28
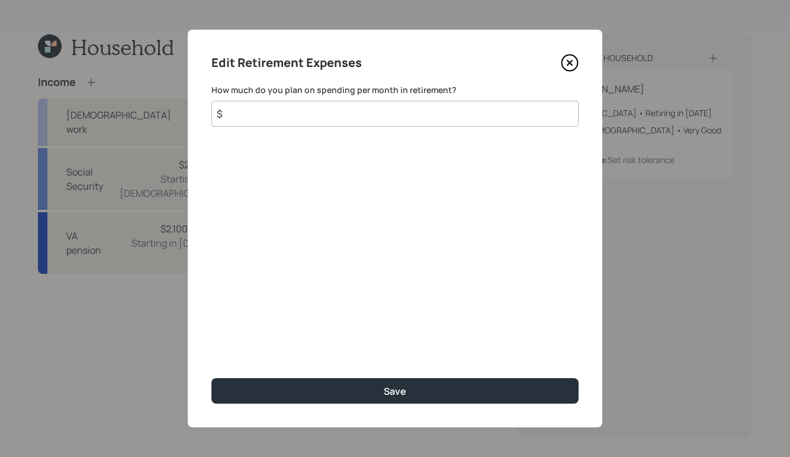
click at [303, 116] on input "$" at bounding box center [394, 114] width 367 height 26
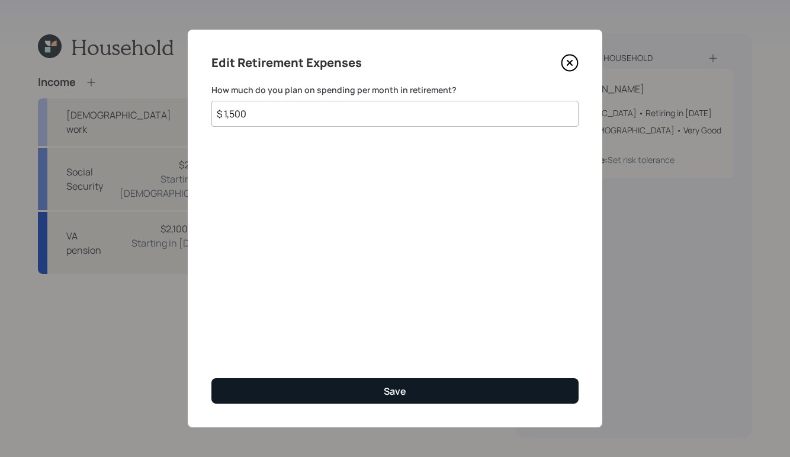
type input "$ 1,500"
click at [385, 392] on div "Save" at bounding box center [395, 390] width 23 height 13
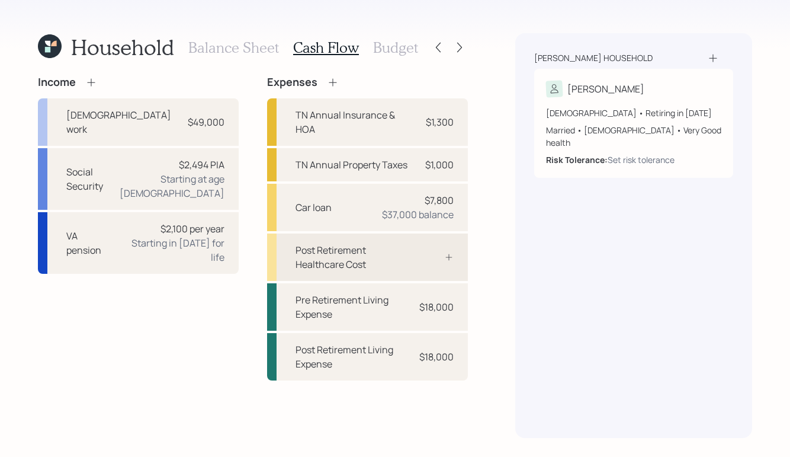
click at [399, 274] on div "Post Retirement Healthcare Cost" at bounding box center [367, 256] width 201 height 47
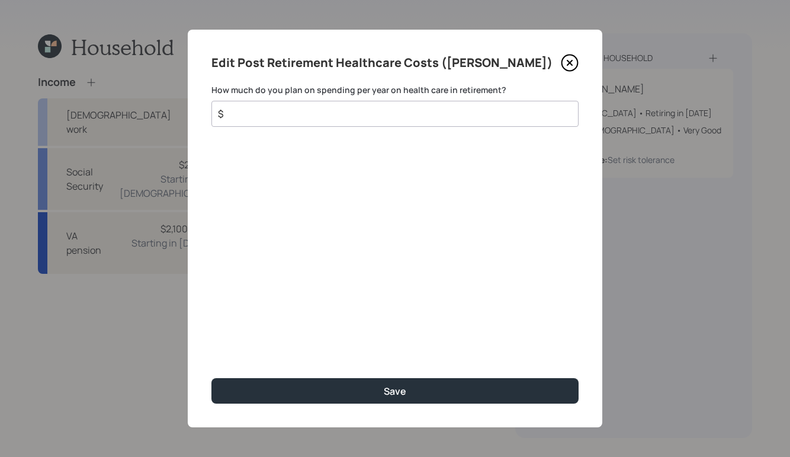
click at [414, 117] on input "$" at bounding box center [390, 114] width 347 height 14
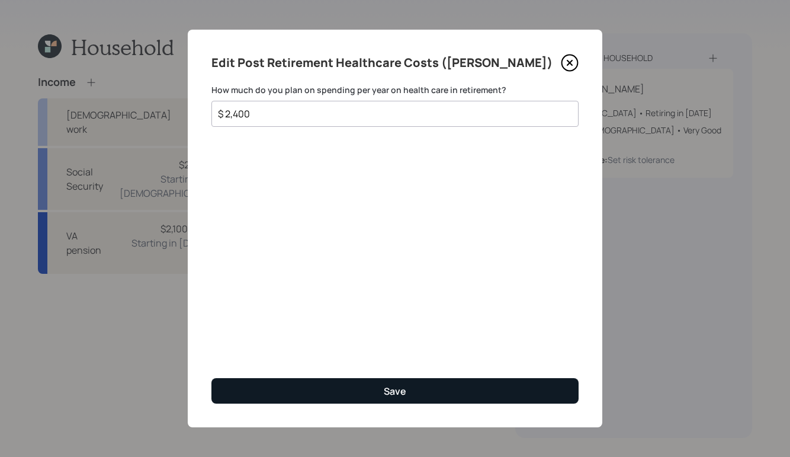
type input "$ 2,400"
click at [392, 392] on div "Save" at bounding box center [395, 390] width 23 height 13
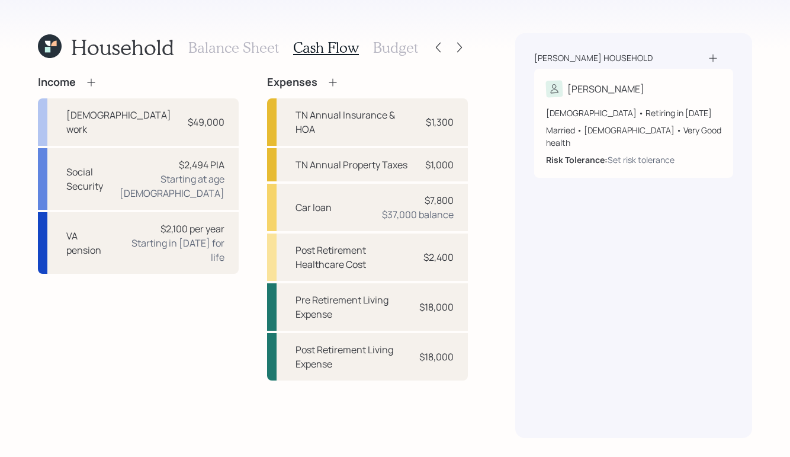
click at [385, 52] on h3 "Budget" at bounding box center [395, 47] width 45 height 17
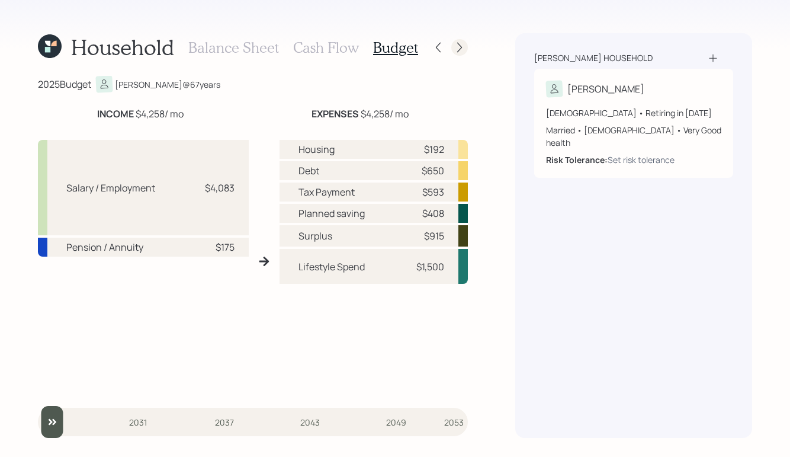
click at [462, 49] on icon at bounding box center [460, 47] width 12 height 12
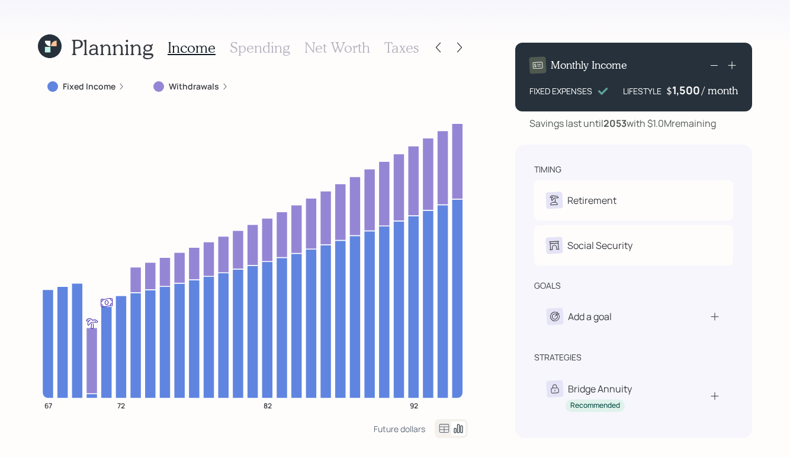
click at [124, 84] on div "Fixed Income" at bounding box center [86, 86] width 97 height 21
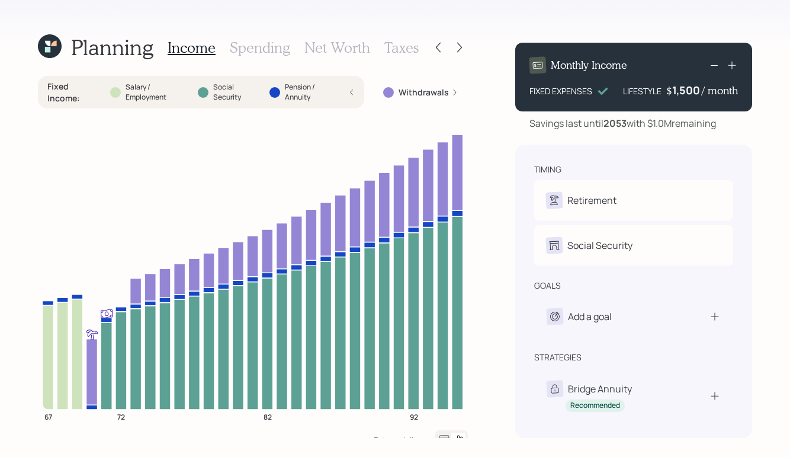
click at [453, 91] on icon at bounding box center [454, 92] width 7 height 7
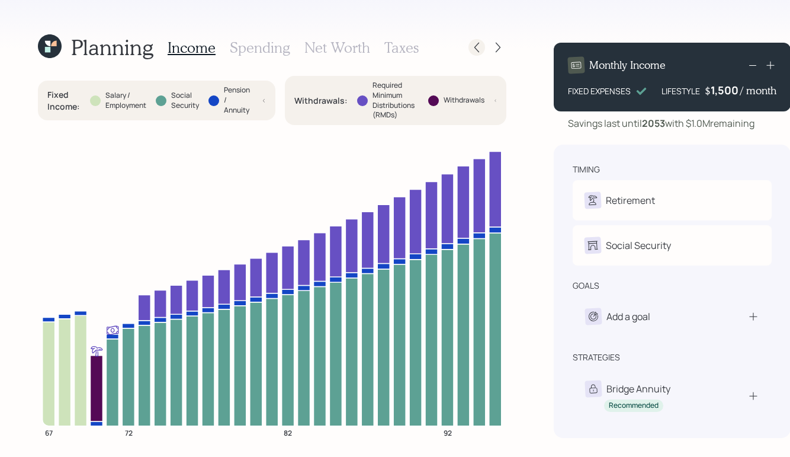
click at [475, 44] on icon at bounding box center [477, 47] width 12 height 12
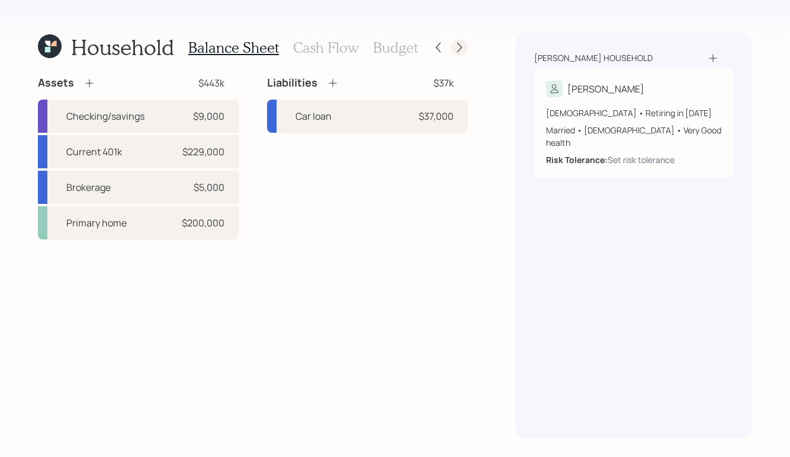
click at [461, 47] on icon at bounding box center [460, 47] width 12 height 12
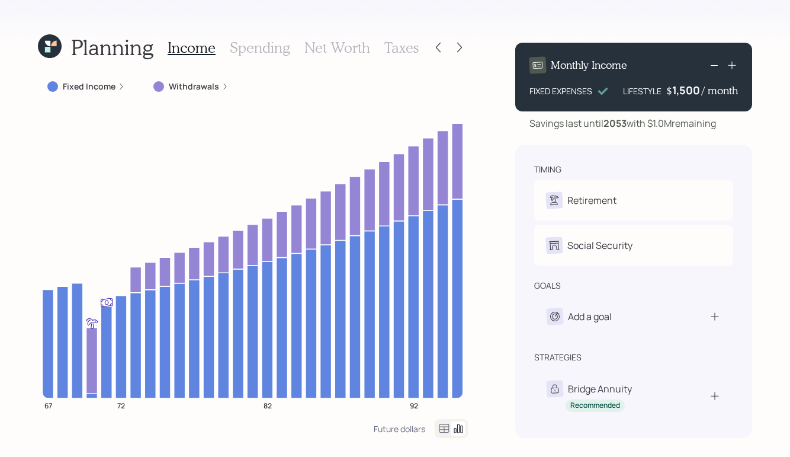
click at [275, 49] on h3 "Spending" at bounding box center [260, 47] width 60 height 17
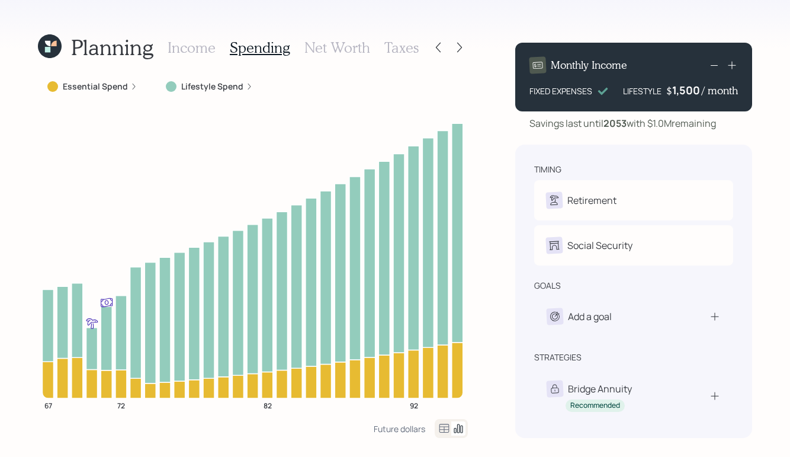
click at [197, 52] on h3 "Income" at bounding box center [192, 47] width 48 height 17
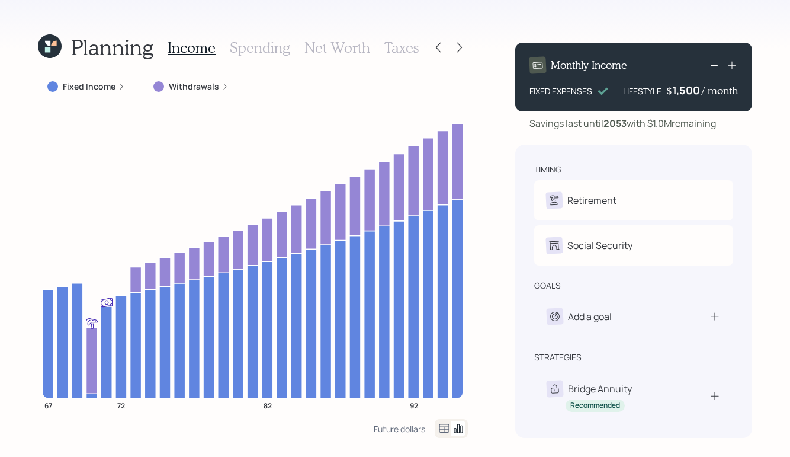
click at [221, 83] on icon at bounding box center [224, 86] width 7 height 7
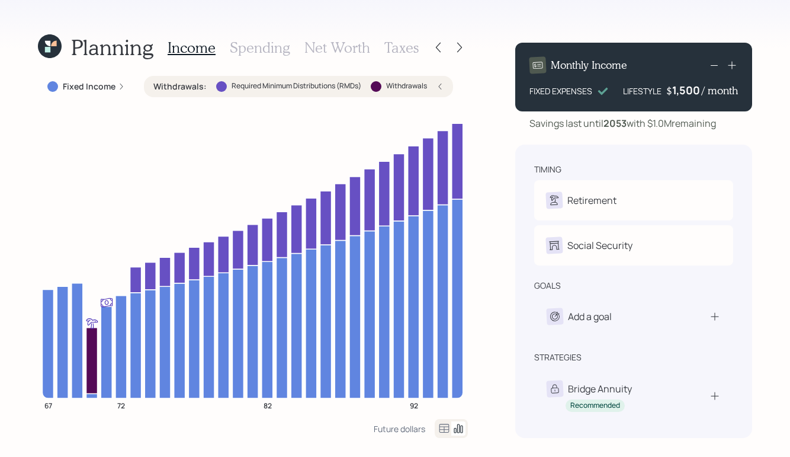
click at [438, 85] on icon at bounding box center [439, 86] width 7 height 7
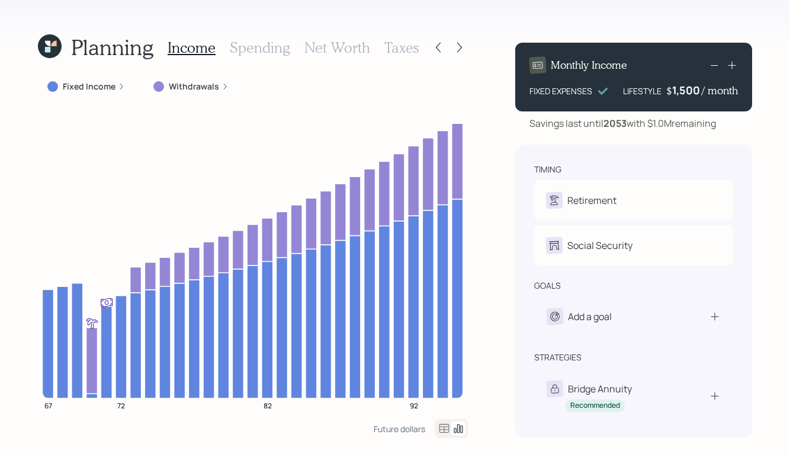
click at [221, 86] on icon at bounding box center [224, 86] width 7 height 7
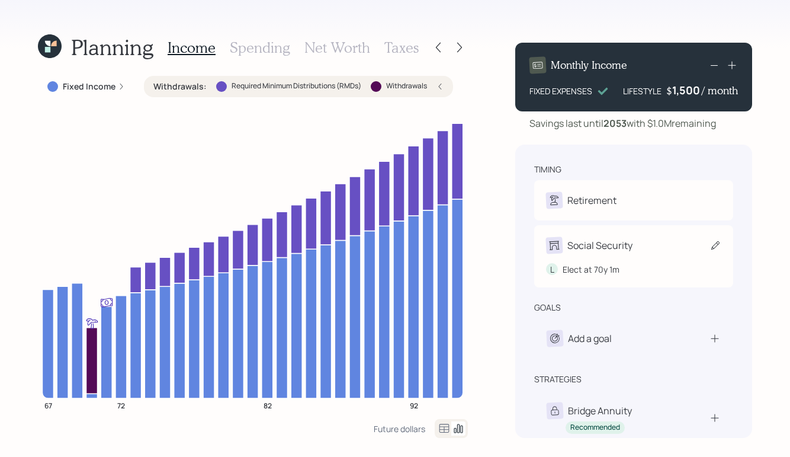
click at [718, 242] on icon at bounding box center [715, 245] width 8 height 8
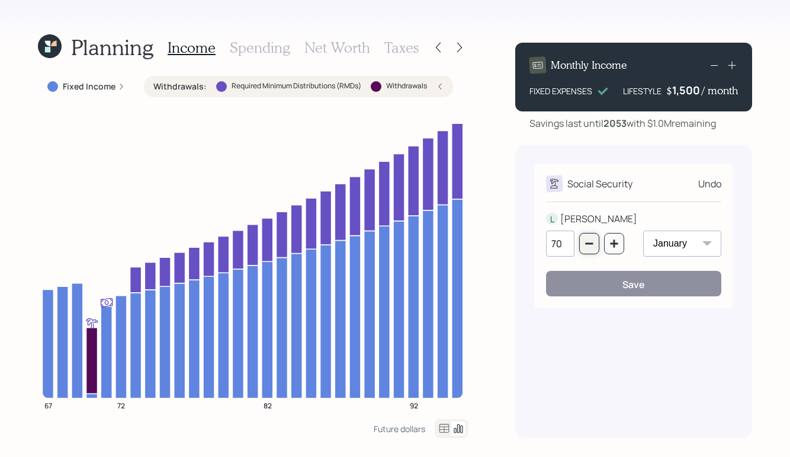
click at [590, 243] on icon "button" at bounding box center [589, 244] width 8 height 2
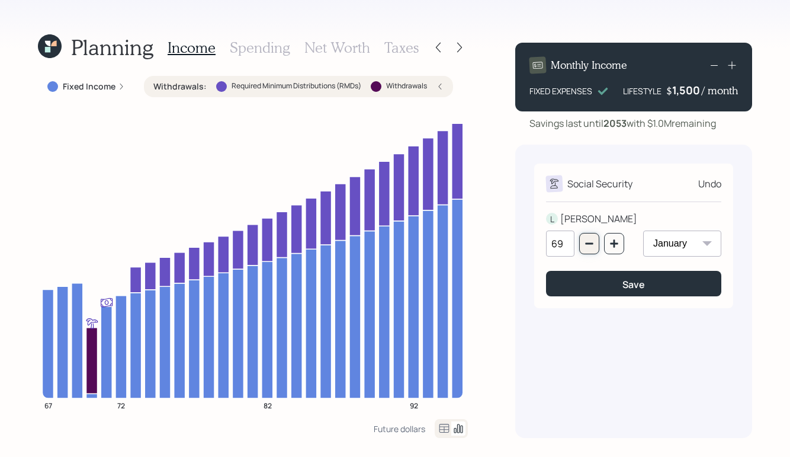
click at [590, 243] on icon "button" at bounding box center [589, 244] width 8 height 2
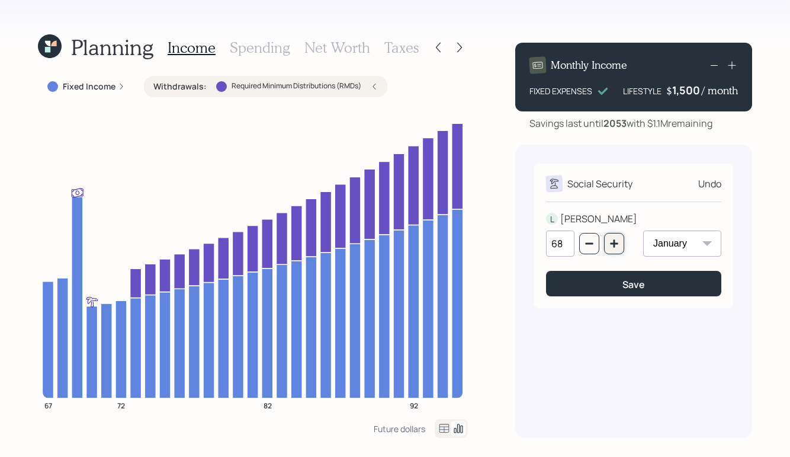
click at [615, 246] on icon "button" at bounding box center [614, 243] width 8 height 8
type input "70"
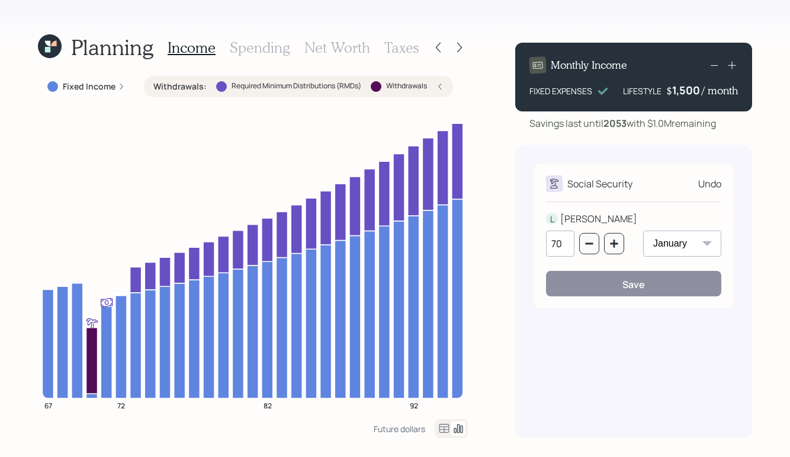
click at [120, 85] on icon at bounding box center [121, 86] width 3 height 6
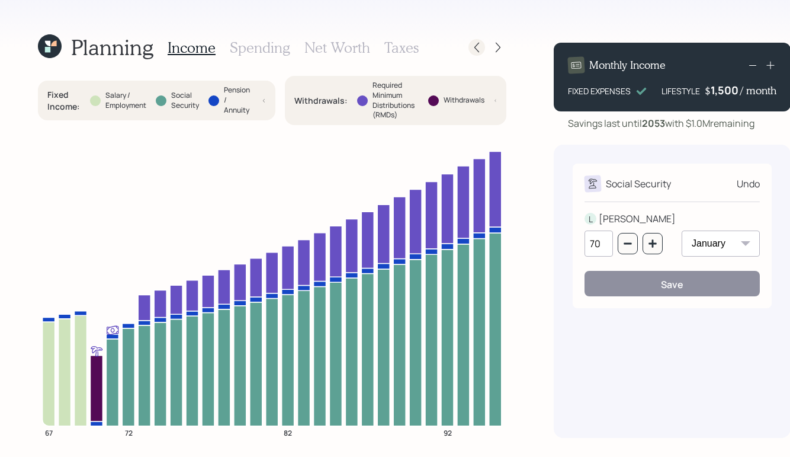
click at [473, 53] on icon at bounding box center [477, 47] width 12 height 12
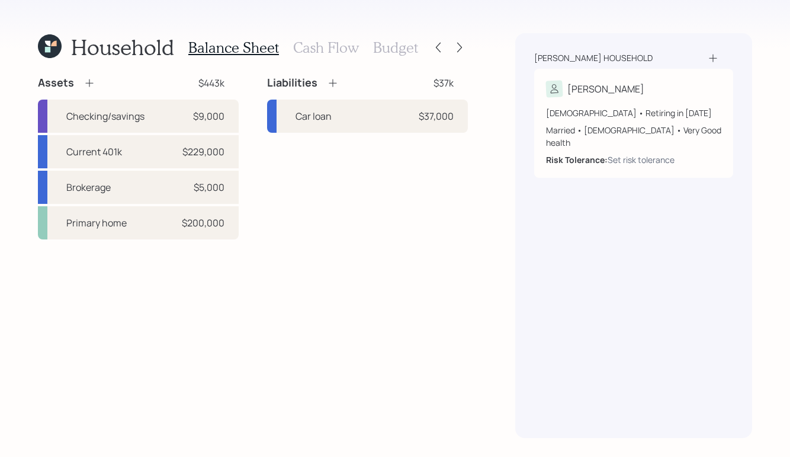
click at [321, 47] on h3 "Cash Flow" at bounding box center [326, 47] width 66 height 17
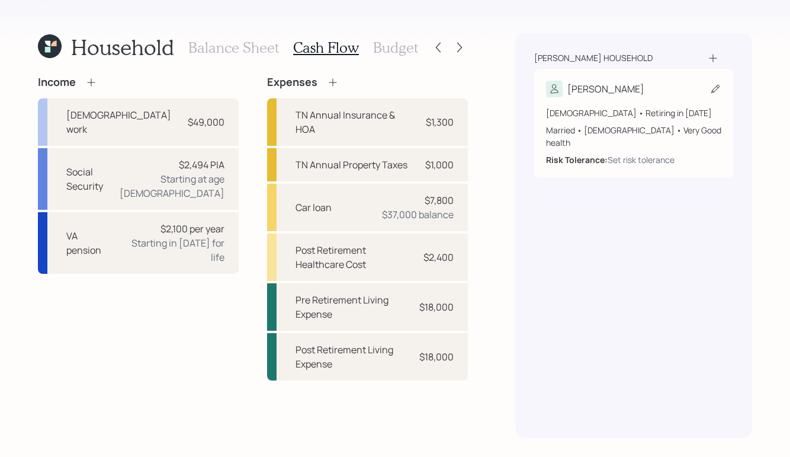
click at [713, 92] on icon at bounding box center [715, 89] width 8 height 8
select select "very_good"
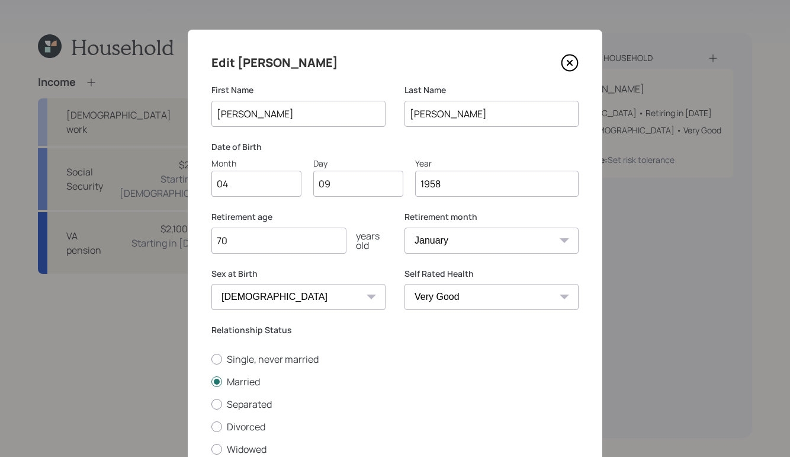
click at [269, 238] on input "70" at bounding box center [278, 240] width 135 height 26
type input "7"
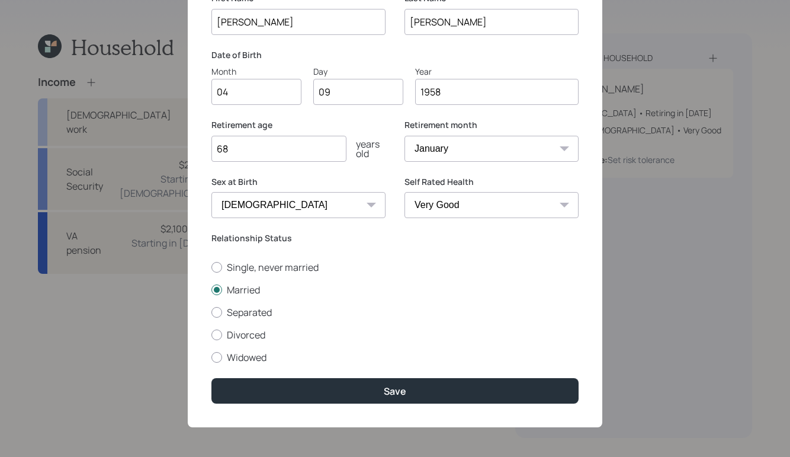
type input "68"
click at [549, 142] on select "January February March April May June July August September October November De…" at bounding box center [491, 149] width 174 height 26
select select "4"
click at [404, 136] on select "January February March April May June July August September October November De…" at bounding box center [491, 149] width 174 height 26
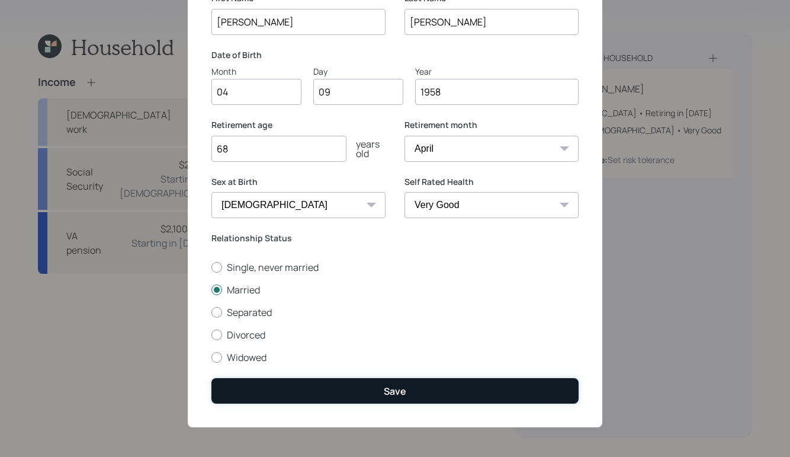
click at [396, 392] on div "Save" at bounding box center [395, 390] width 23 height 13
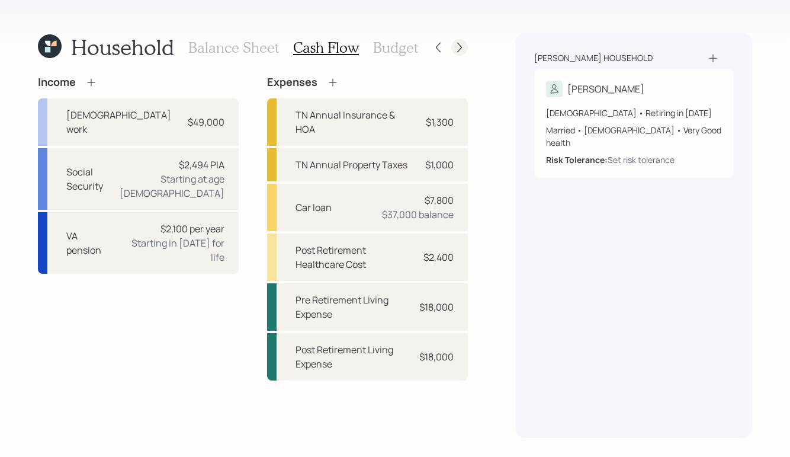
click at [465, 47] on div at bounding box center [459, 47] width 17 height 17
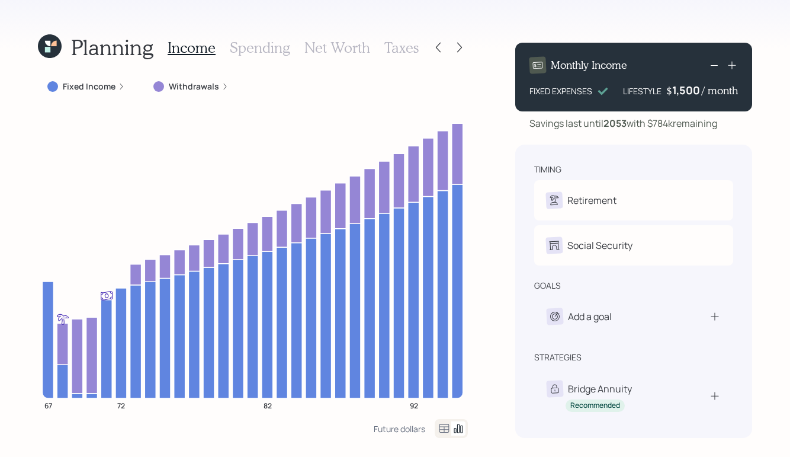
click at [342, 51] on h3 "Net Worth" at bounding box center [337, 47] width 66 height 17
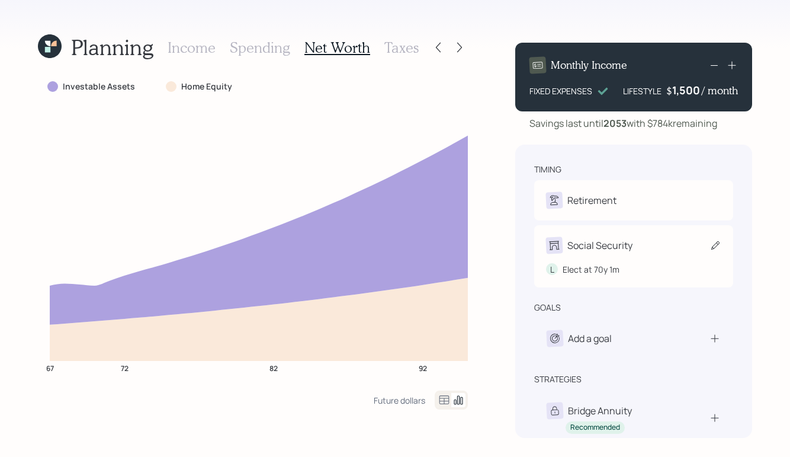
click at [715, 243] on icon at bounding box center [715, 245] width 8 height 8
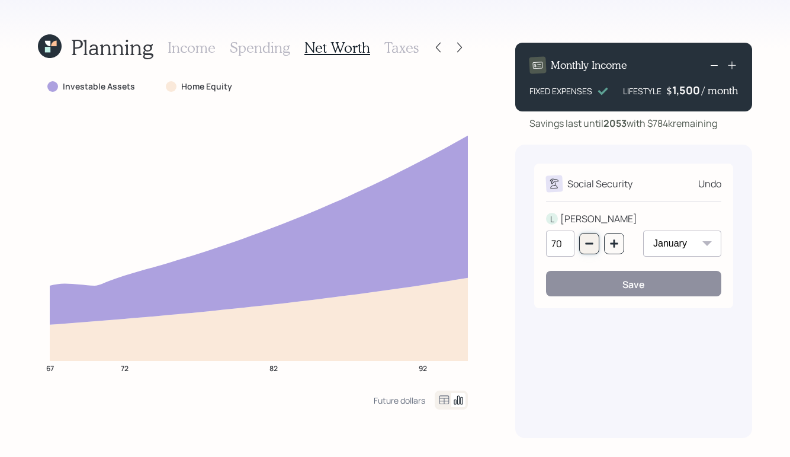
click at [591, 243] on icon "button" at bounding box center [589, 244] width 8 height 2
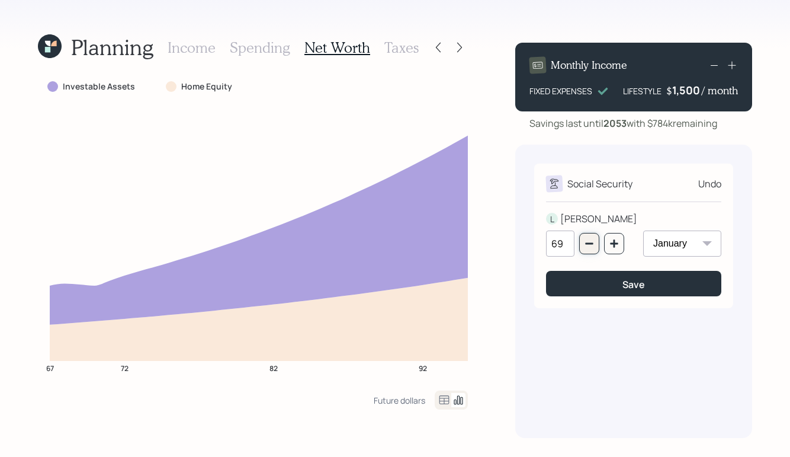
click at [591, 243] on icon "button" at bounding box center [589, 244] width 8 height 2
type input "68"
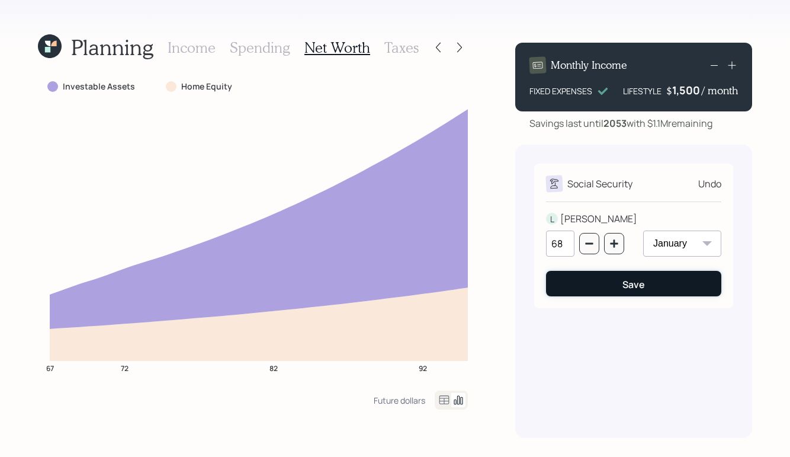
click at [626, 279] on div "Save" at bounding box center [633, 284] width 23 height 13
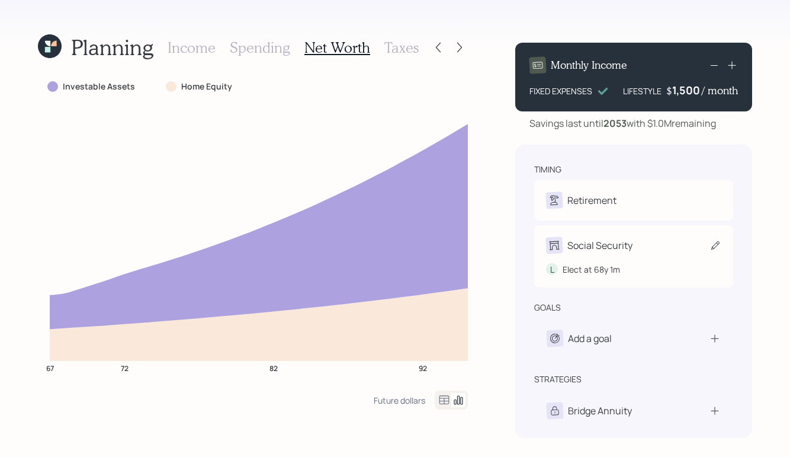
click at [715, 248] on icon at bounding box center [715, 245] width 12 height 12
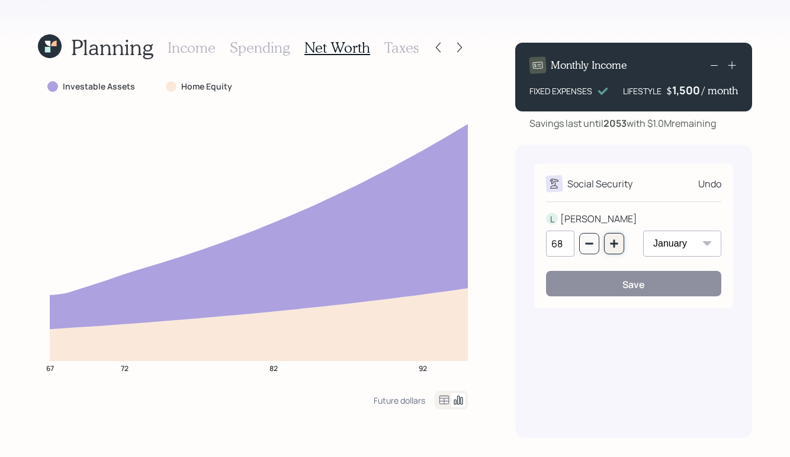
click at [612, 242] on icon "button" at bounding box center [613, 243] width 9 height 9
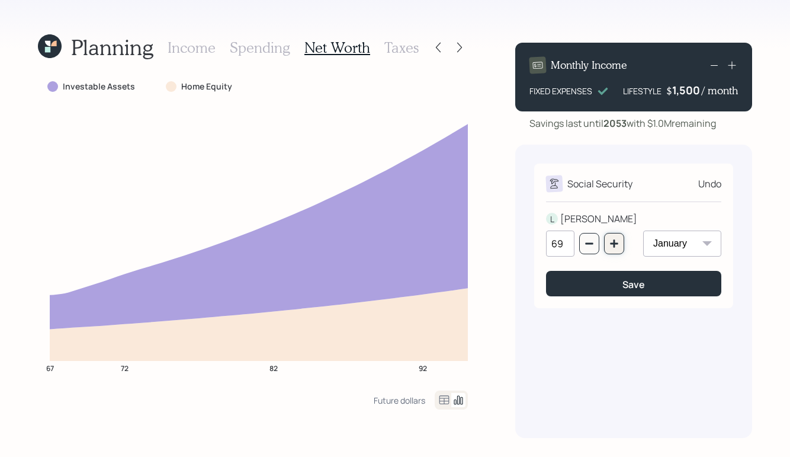
click at [612, 242] on icon "button" at bounding box center [613, 243] width 9 height 9
type input "70"
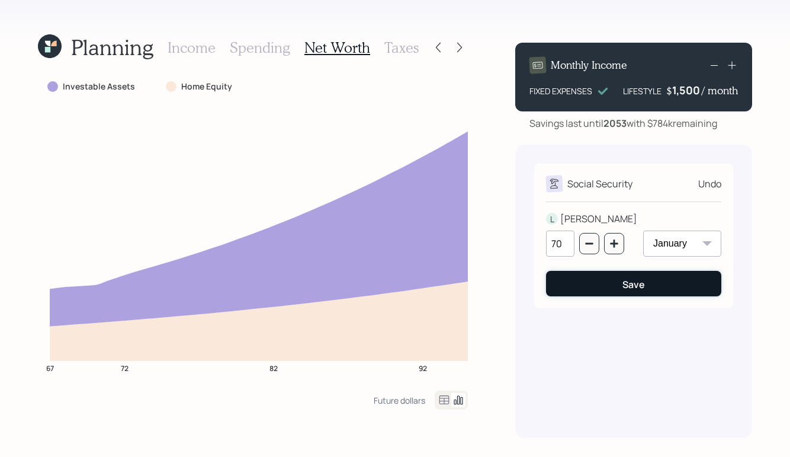
click at [641, 284] on div "Save" at bounding box center [633, 284] width 23 height 13
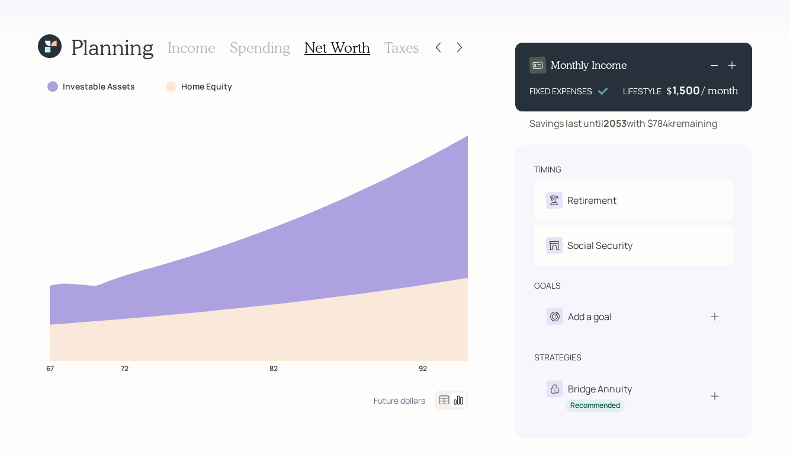
click at [199, 41] on h3 "Income" at bounding box center [192, 47] width 48 height 17
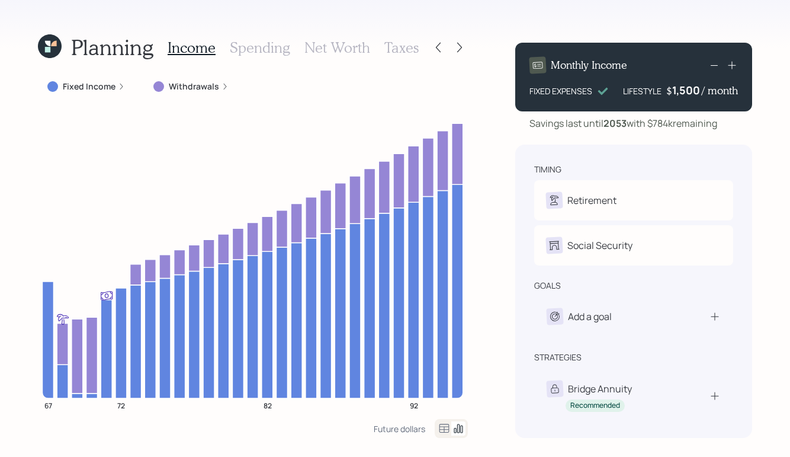
click at [218, 87] on div "Withdrawals" at bounding box center [190, 87] width 75 height 12
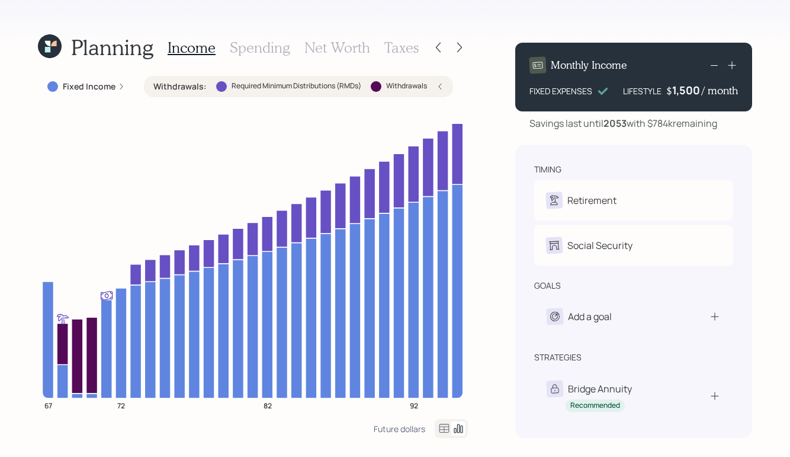
click at [393, 48] on h3 "Taxes" at bounding box center [401, 47] width 34 height 17
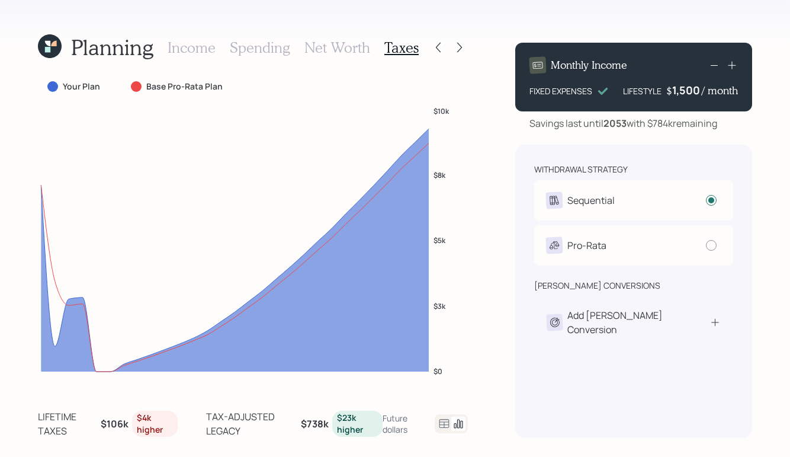
click at [201, 51] on h3 "Income" at bounding box center [192, 47] width 48 height 17
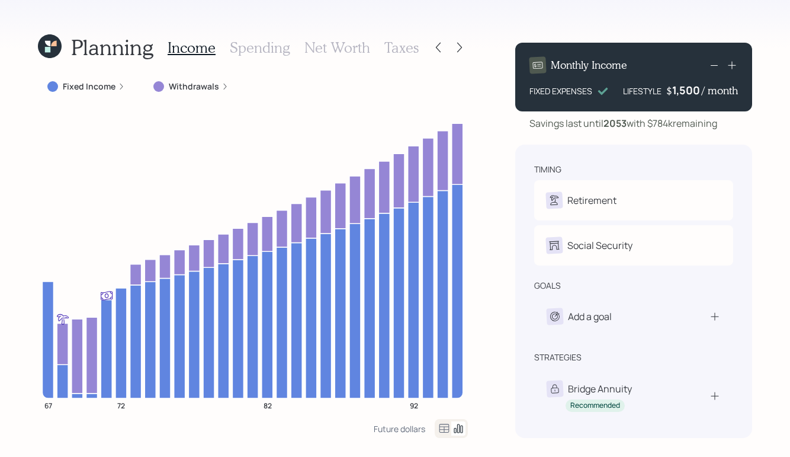
click at [401, 45] on h3 "Taxes" at bounding box center [401, 47] width 34 height 17
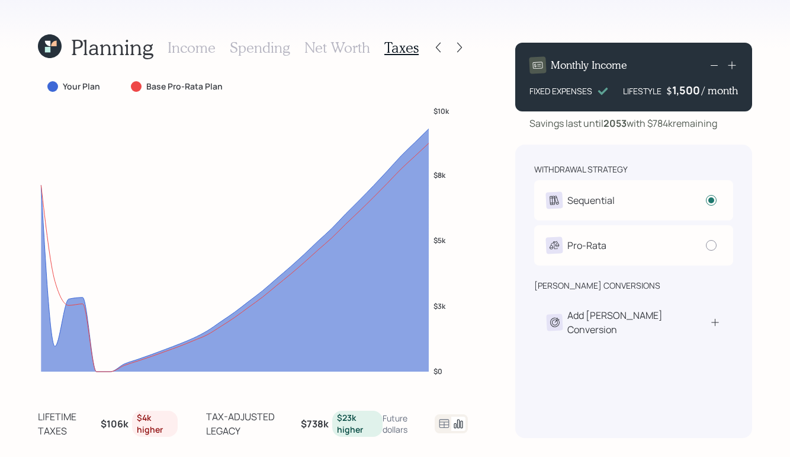
click at [184, 49] on h3 "Income" at bounding box center [192, 47] width 48 height 17
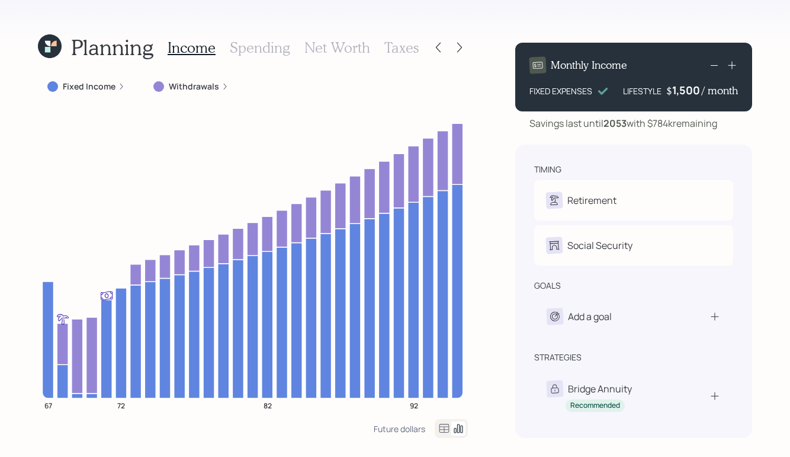
click at [410, 44] on h3 "Taxes" at bounding box center [401, 47] width 34 height 17
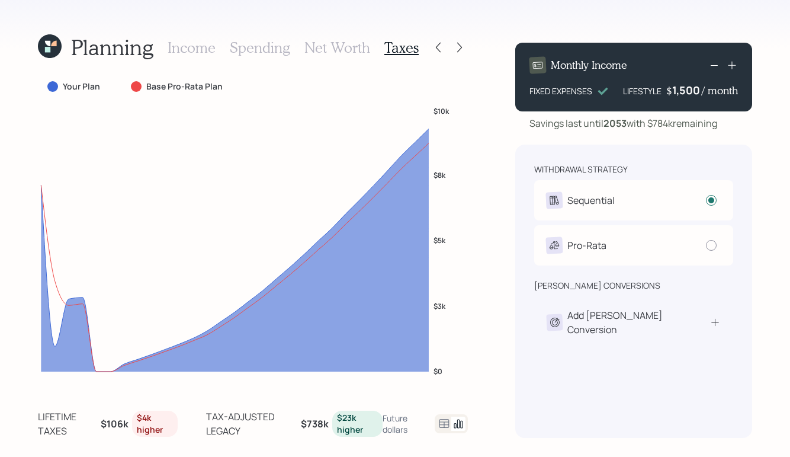
click at [256, 50] on h3 "Spending" at bounding box center [260, 47] width 60 height 17
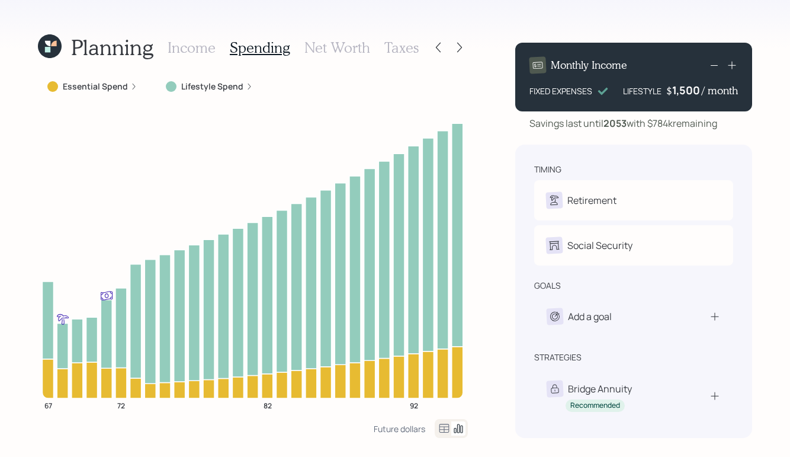
click at [195, 49] on h3 "Income" at bounding box center [192, 47] width 48 height 17
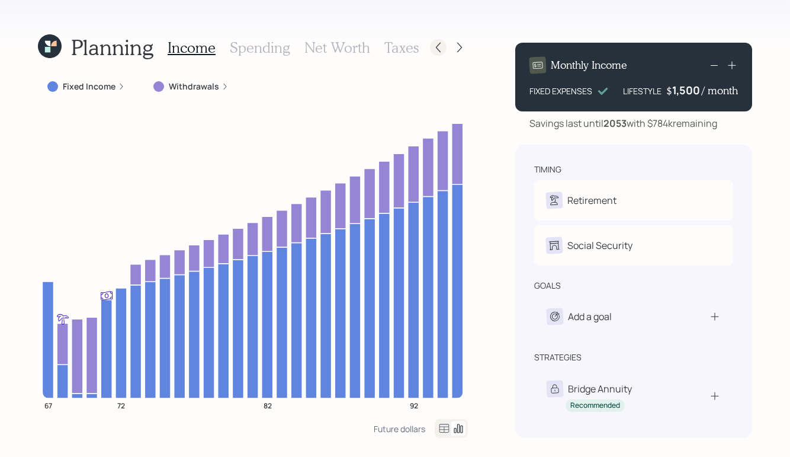
click at [438, 46] on icon at bounding box center [438, 47] width 12 height 12
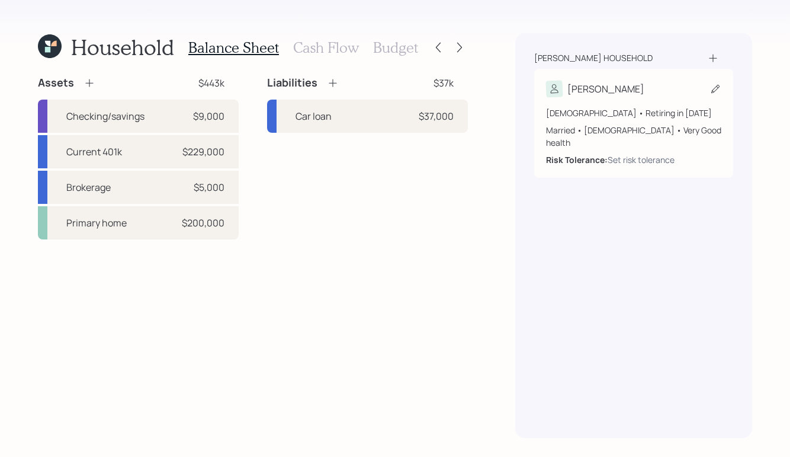
click at [628, 78] on div "Lee 67 years old • Retiring in April 2026 Married • Male • Very Good health Ris…" at bounding box center [633, 123] width 199 height 109
select select "4"
select select "very_good"
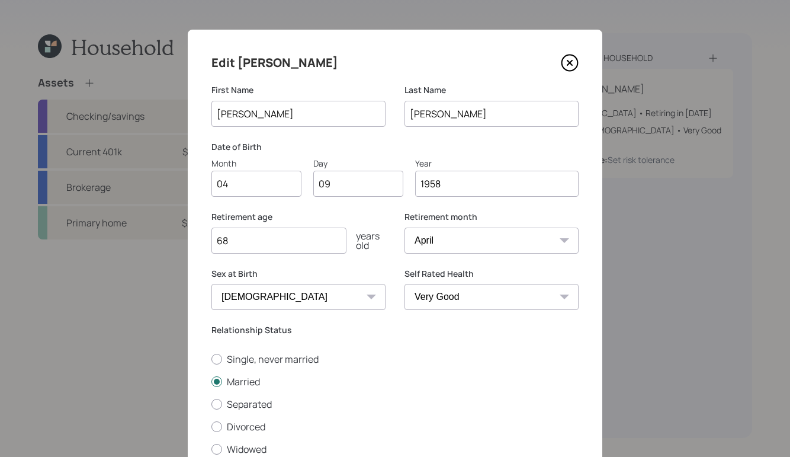
click at [271, 235] on input "68" at bounding box center [278, 240] width 135 height 26
type input "6"
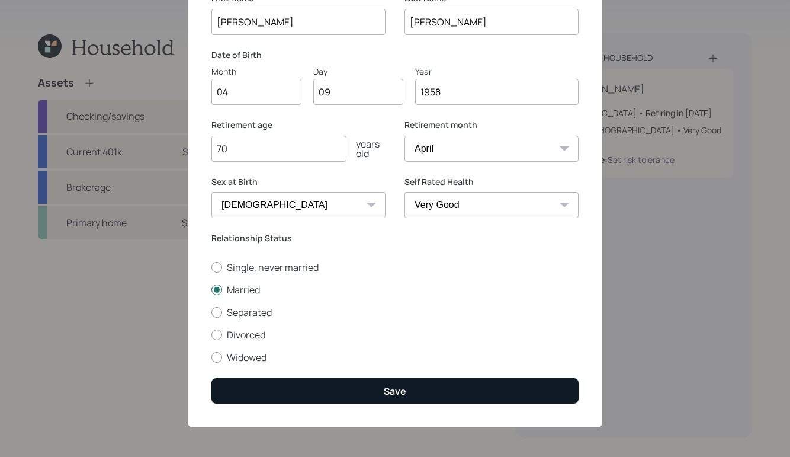
type input "70"
click at [384, 396] on div "Save" at bounding box center [395, 390] width 23 height 13
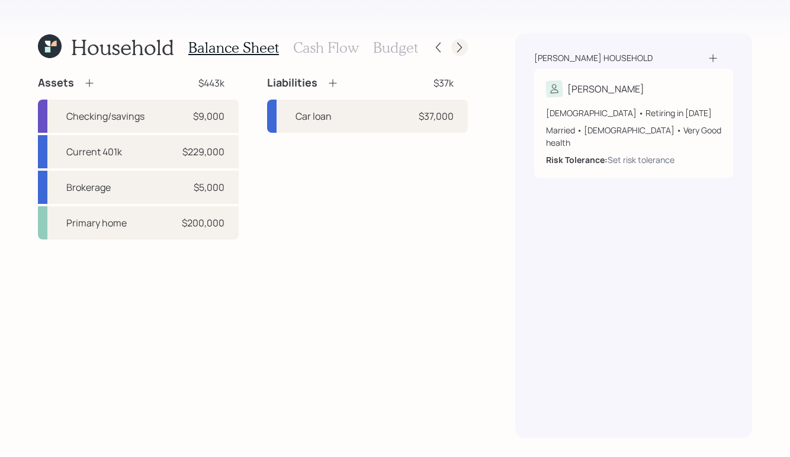
click at [463, 50] on icon at bounding box center [460, 47] width 12 height 12
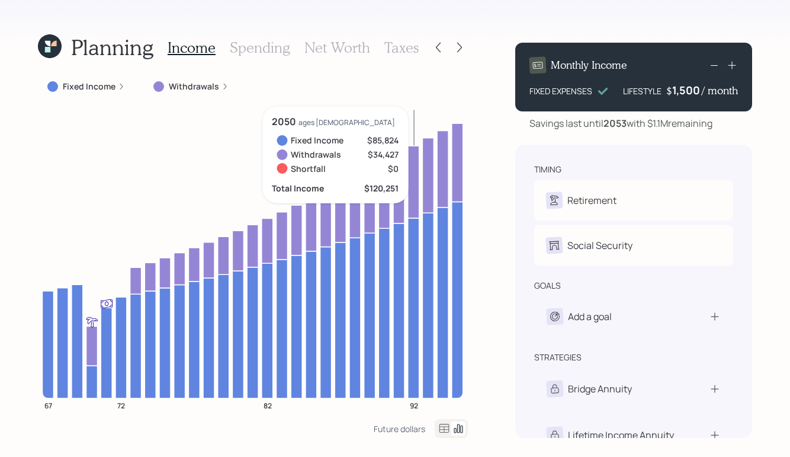
click at [53, 55] on icon at bounding box center [50, 46] width 24 height 24
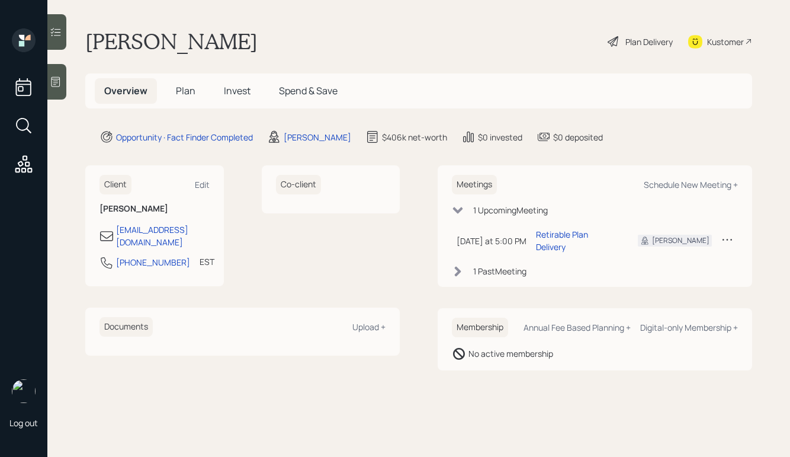
click at [735, 40] on div "Kustomer" at bounding box center [725, 42] width 37 height 12
click at [191, 89] on span "Plan" at bounding box center [186, 90] width 20 height 13
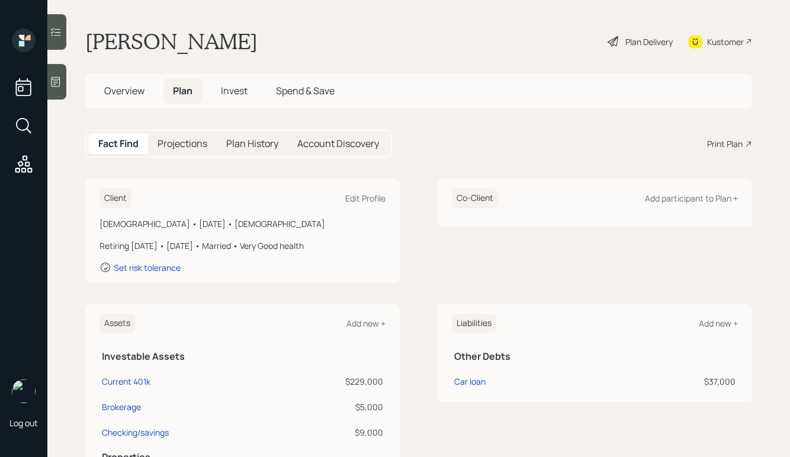
click at [720, 142] on div "Print Plan" at bounding box center [725, 143] width 36 height 12
